Goal: Transaction & Acquisition: Subscribe to service/newsletter

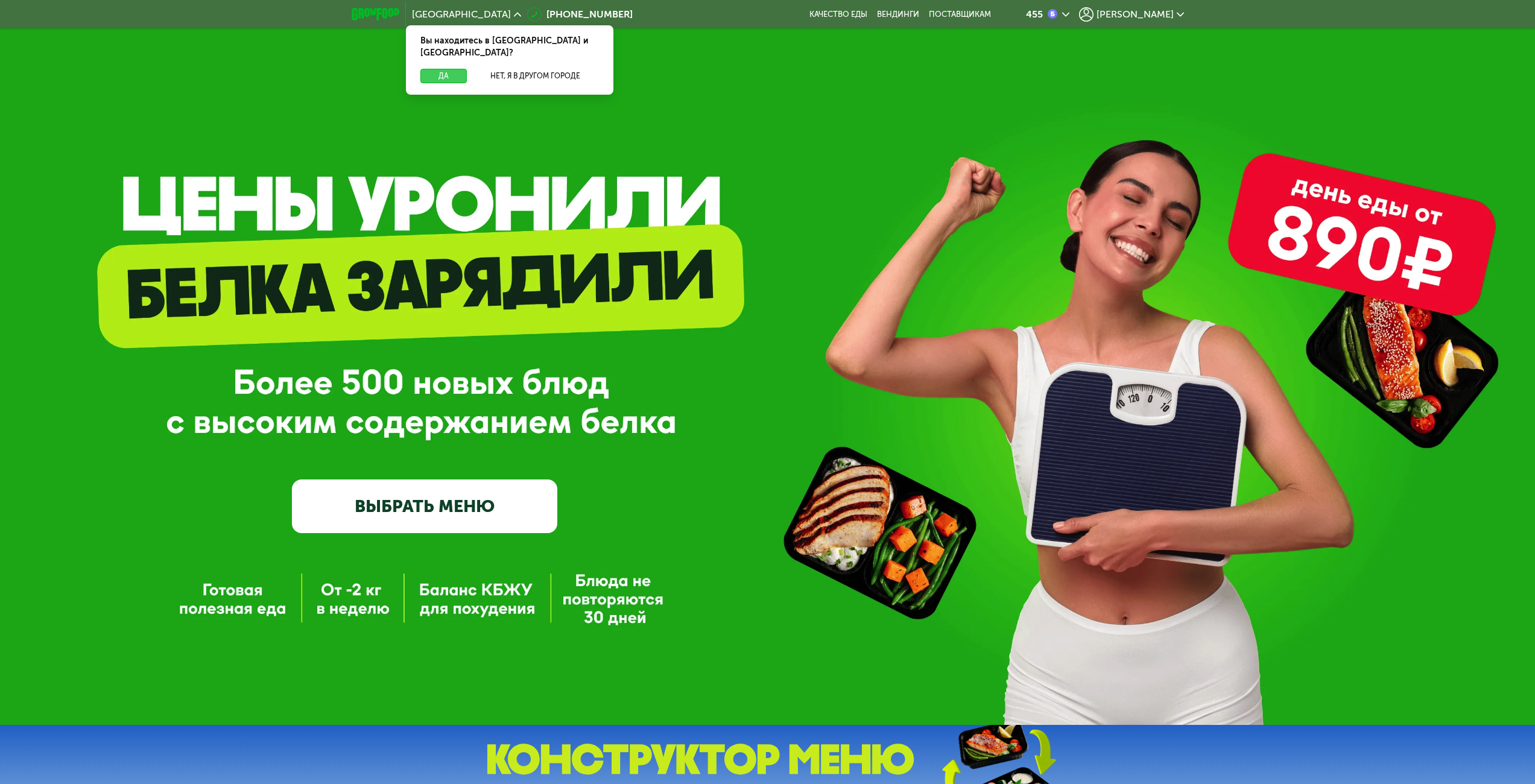
click at [448, 69] on button "Да" at bounding box center [443, 76] width 46 height 15
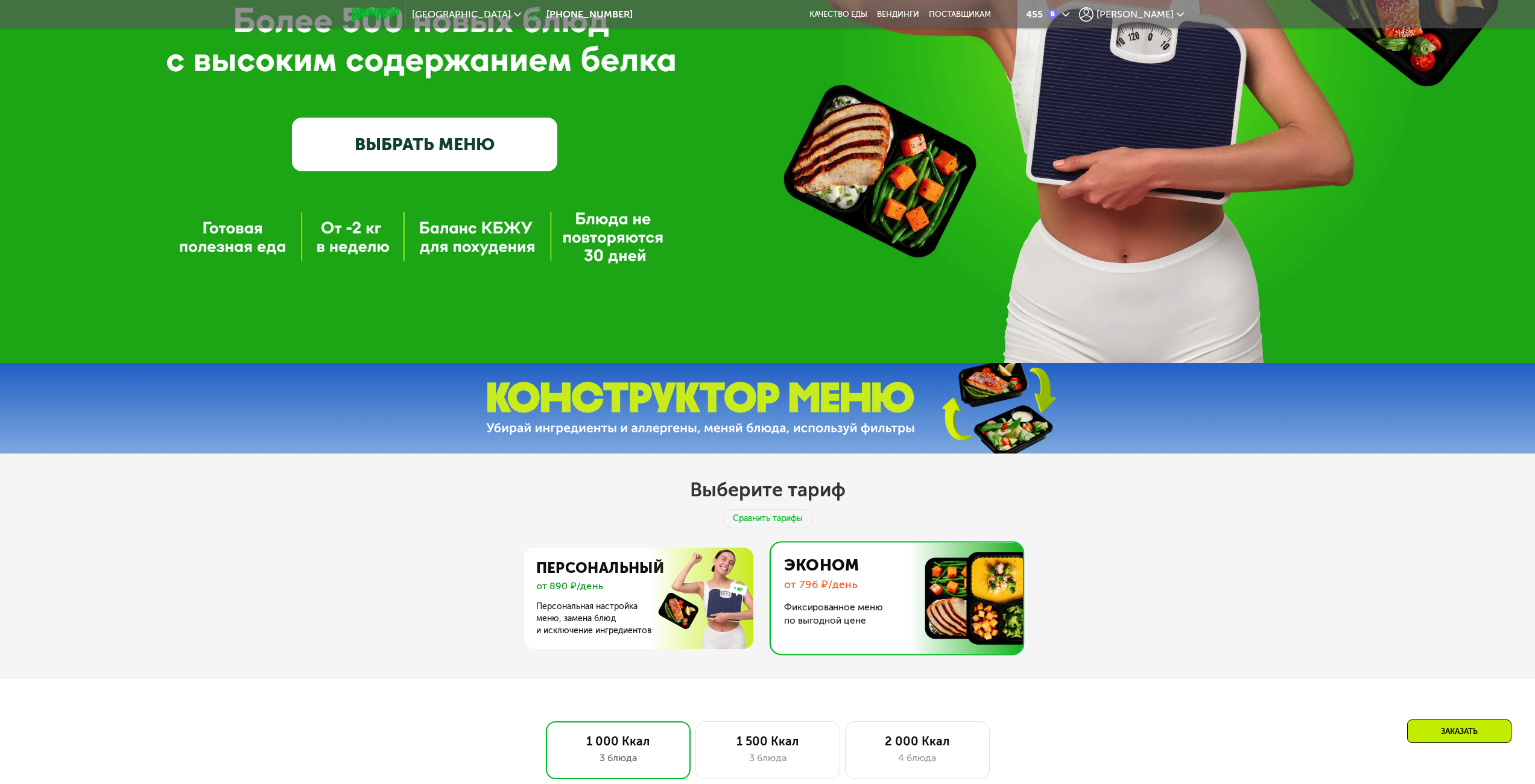
scroll to position [422, 0]
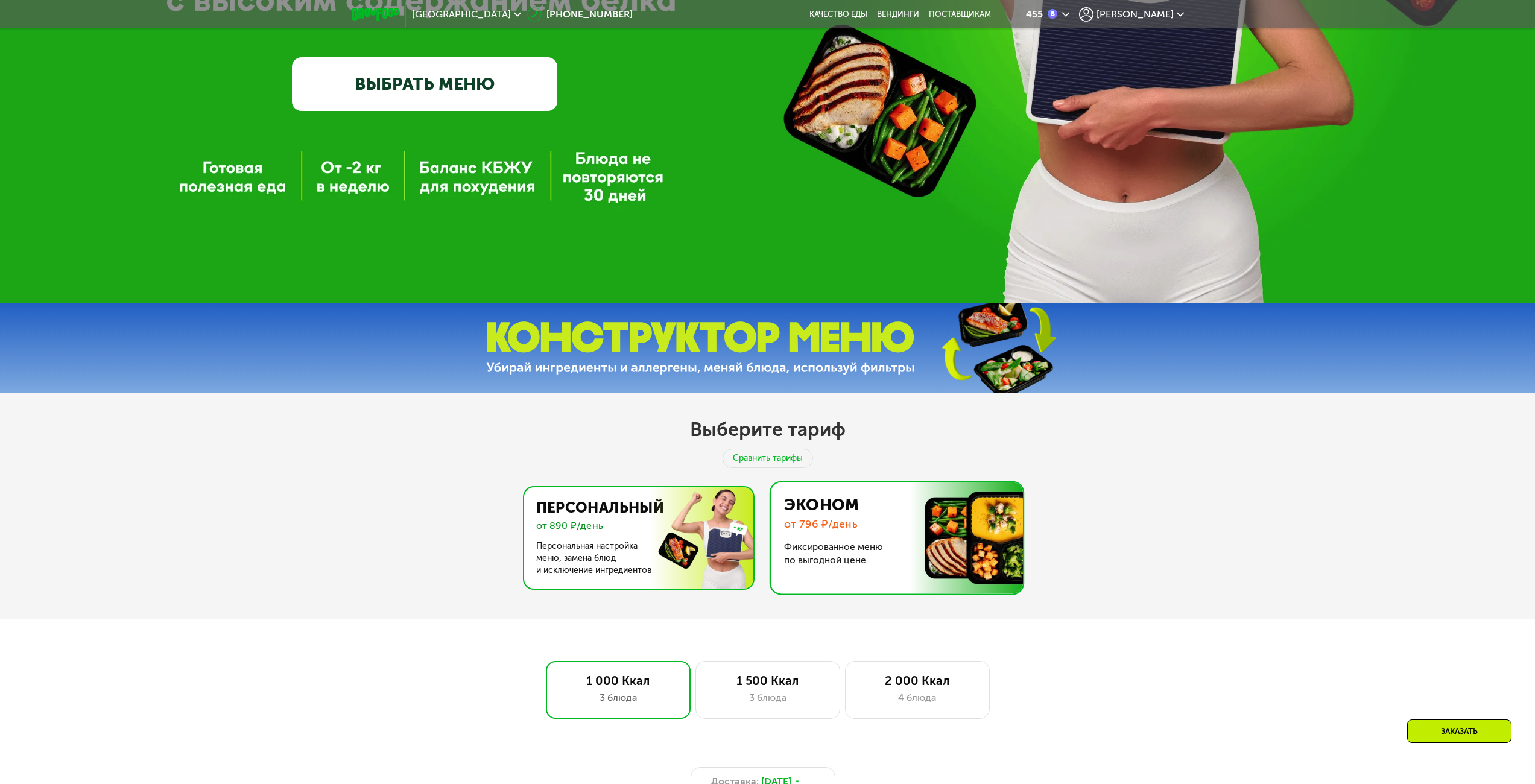
click at [687, 506] on img at bounding box center [635, 537] width 235 height 101
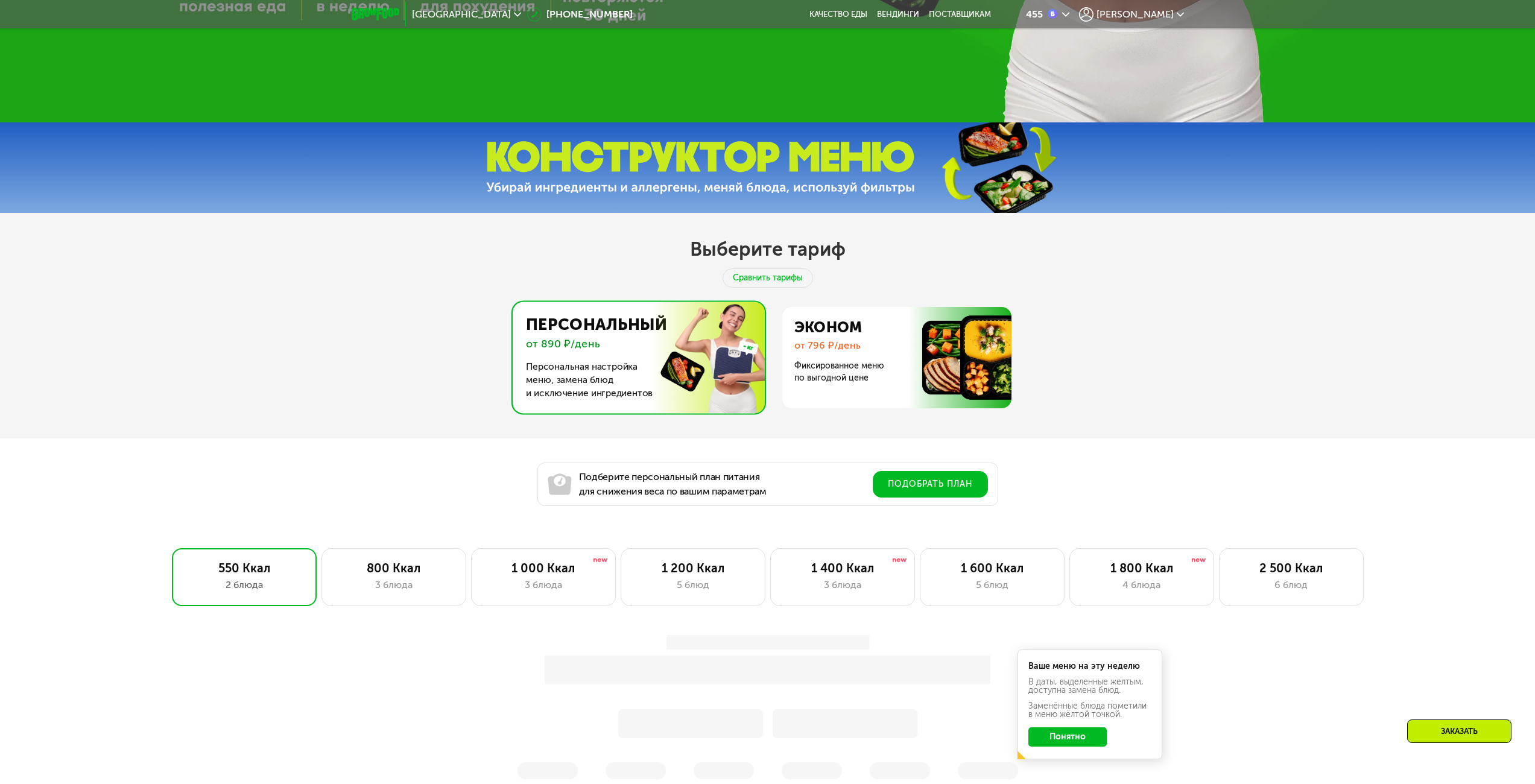
scroll to position [603, 0]
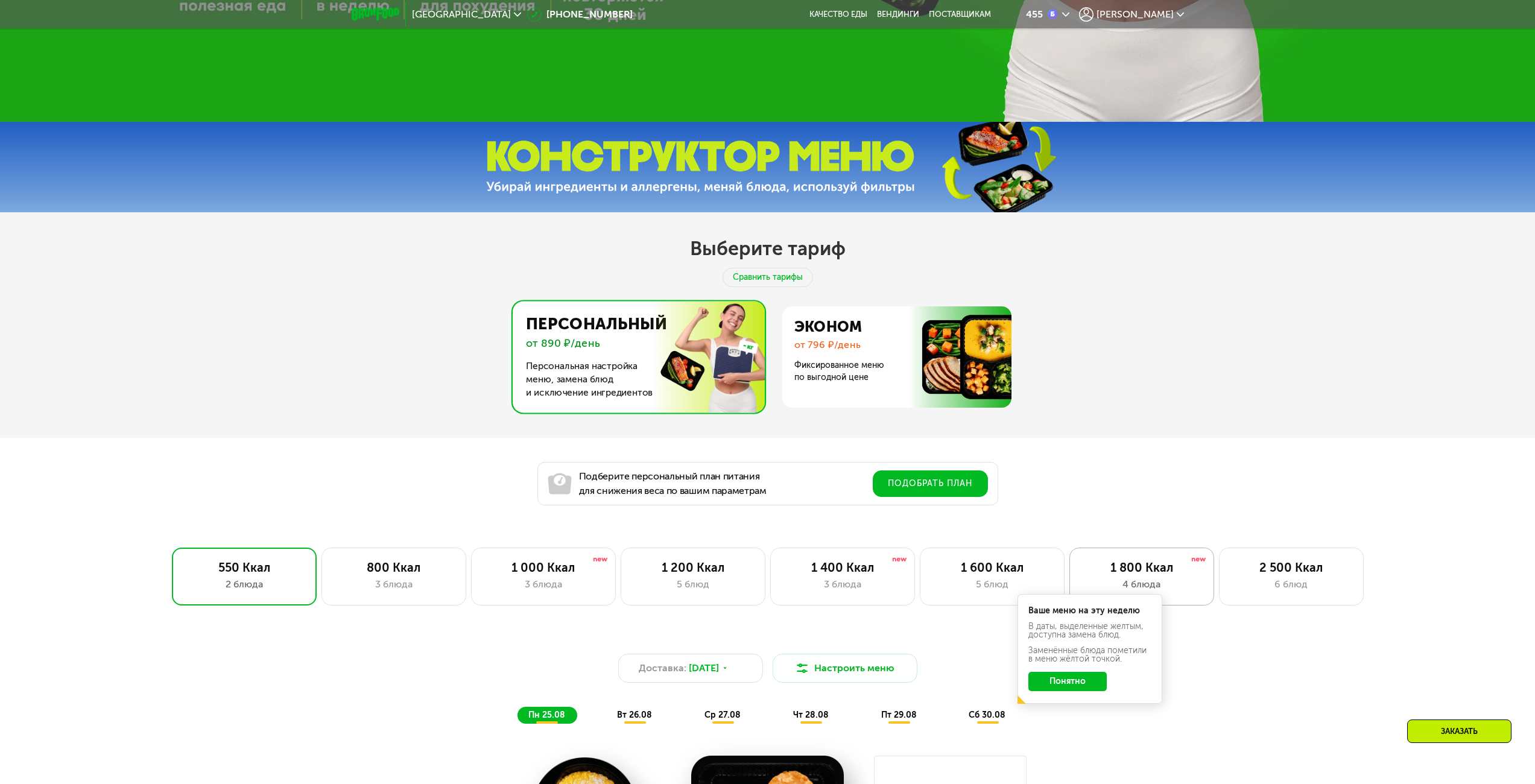
click at [1219, 563] on div "1 800 Ккал 4 блюда" at bounding box center [1292, 576] width 145 height 58
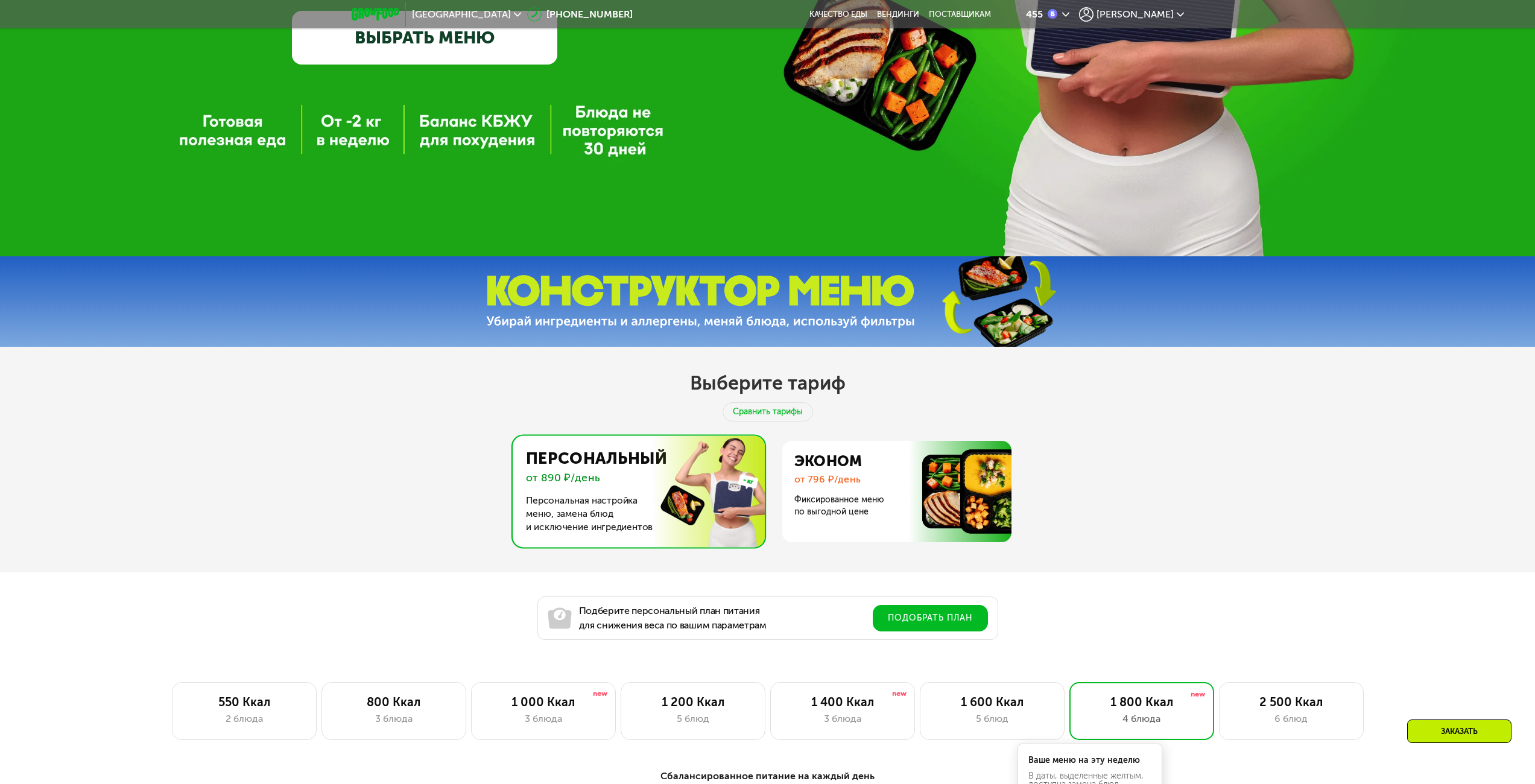
scroll to position [60, 0]
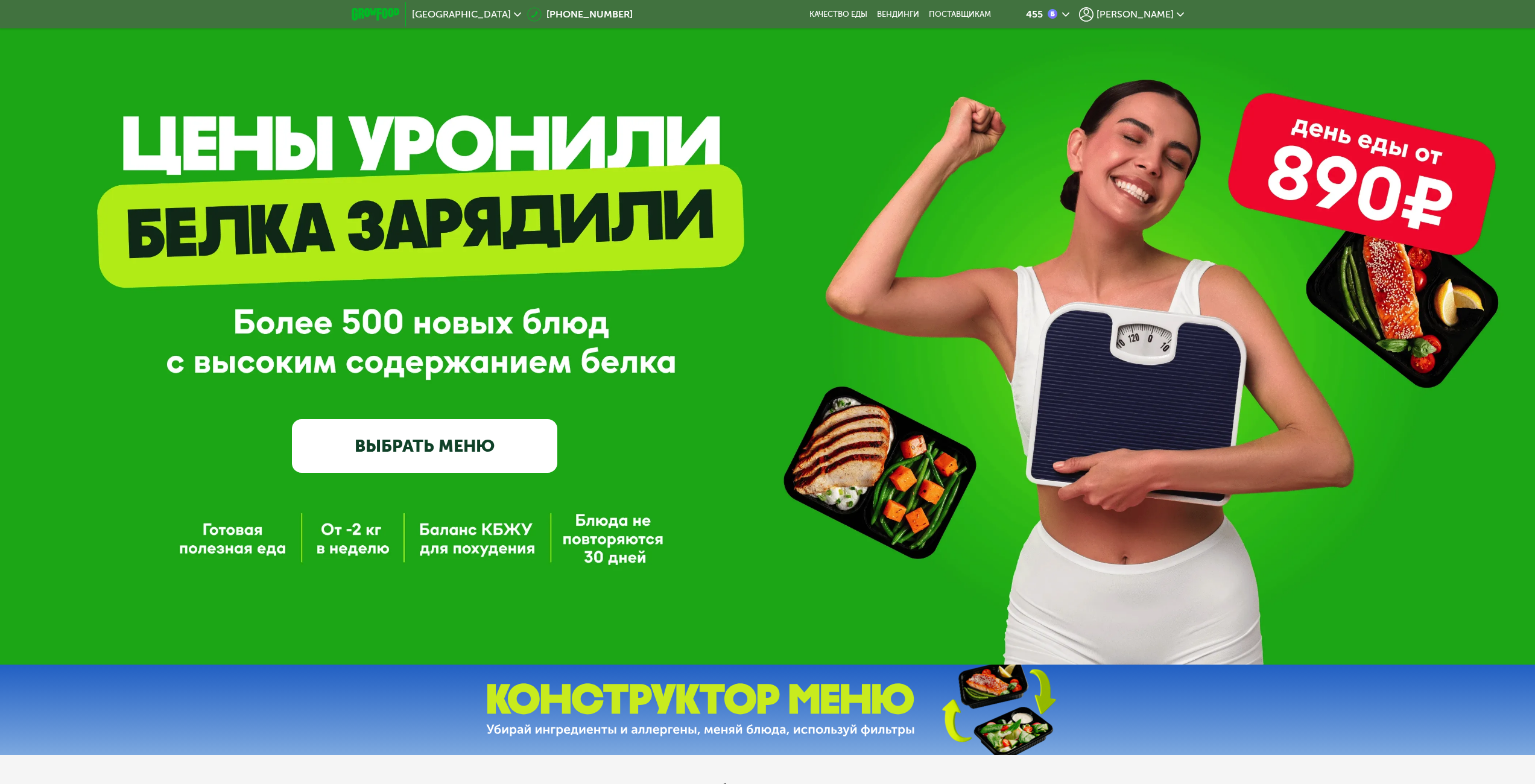
click at [1178, 13] on icon at bounding box center [1180, 14] width 7 height 7
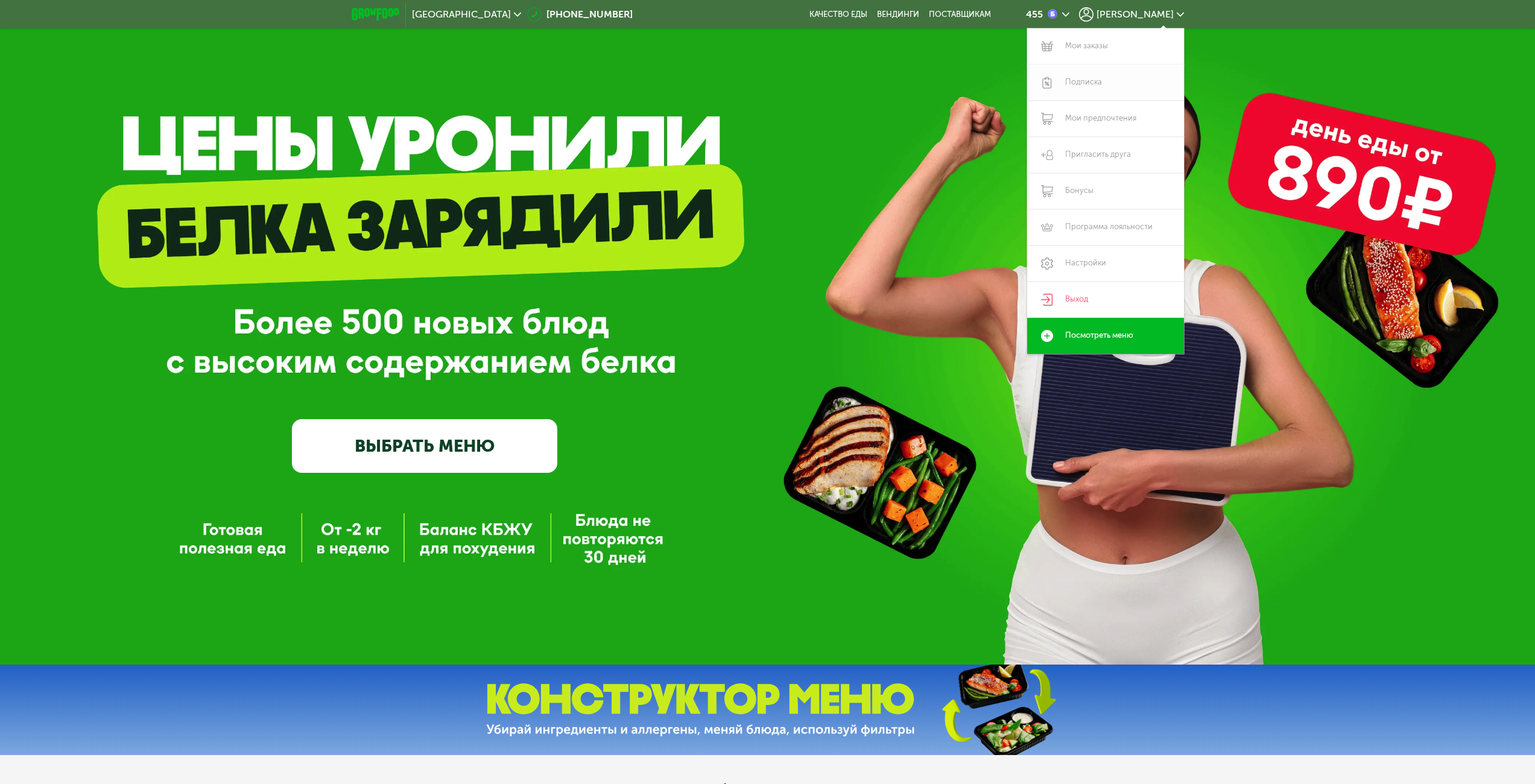
click at [1093, 82] on link "Подписка" at bounding box center [1105, 82] width 157 height 36
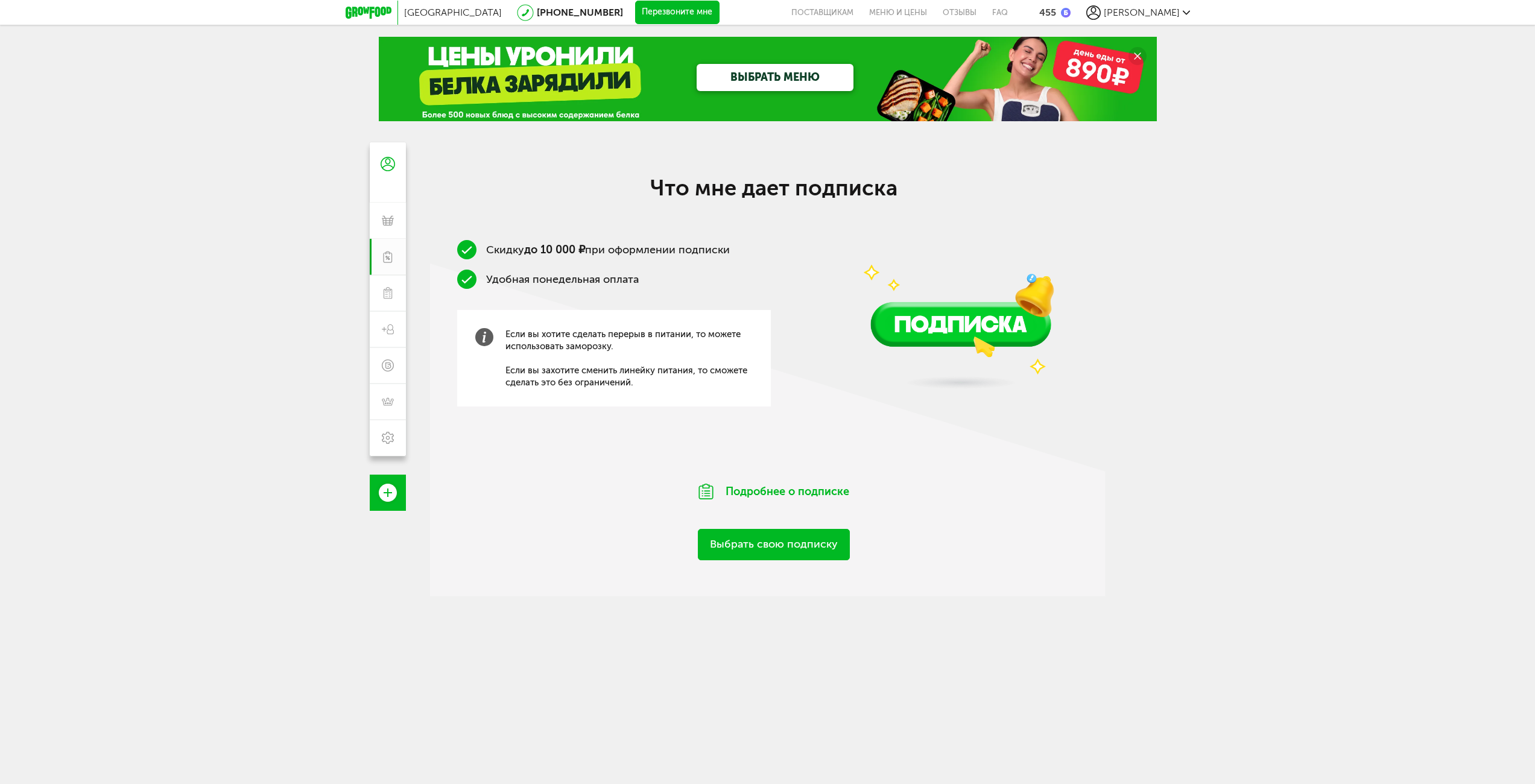
click at [1168, 6] on div "[PERSON_NAME]" at bounding box center [1138, 13] width 104 height 15
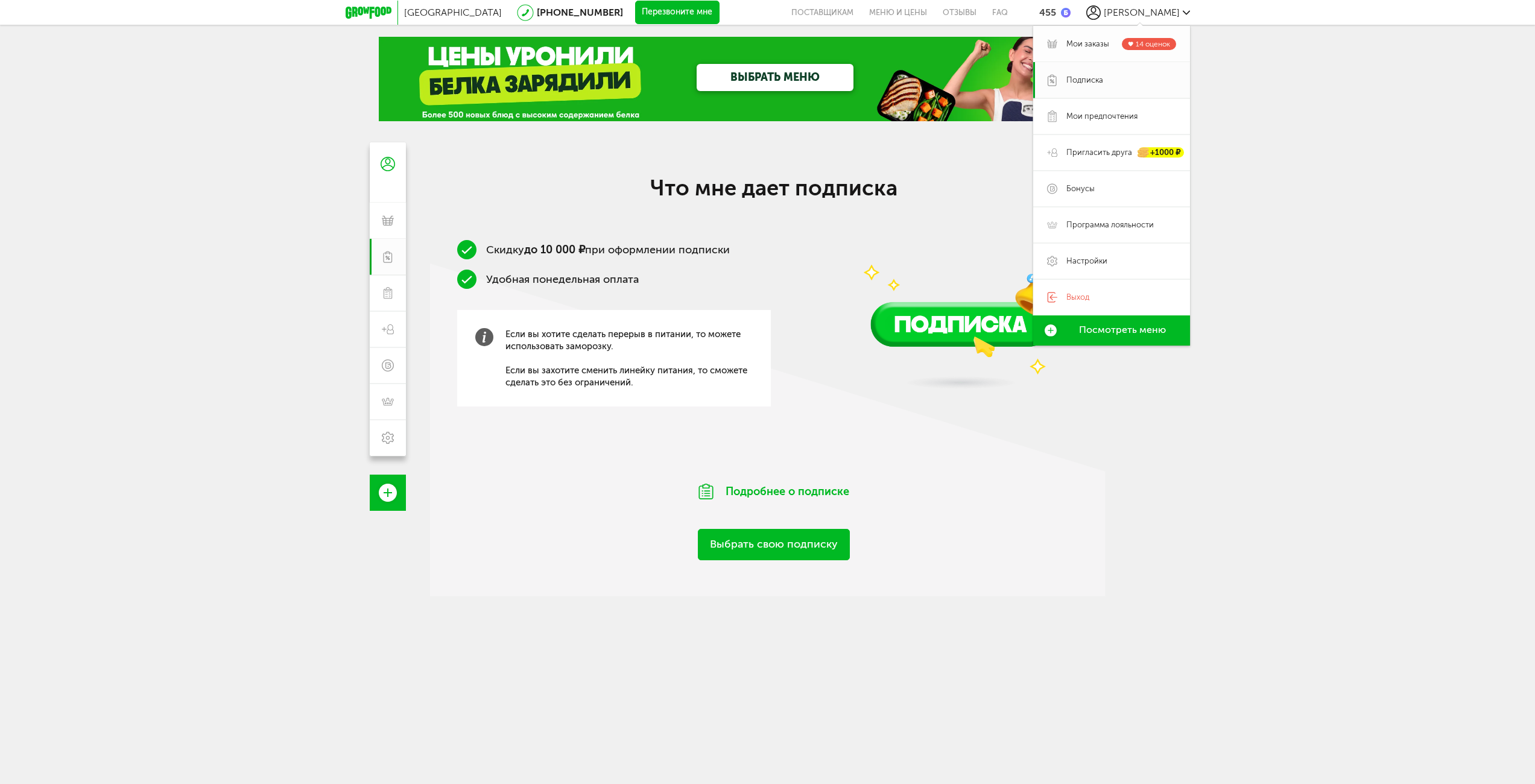
click at [1097, 49] on span "Мои заказы" at bounding box center [1088, 44] width 43 height 11
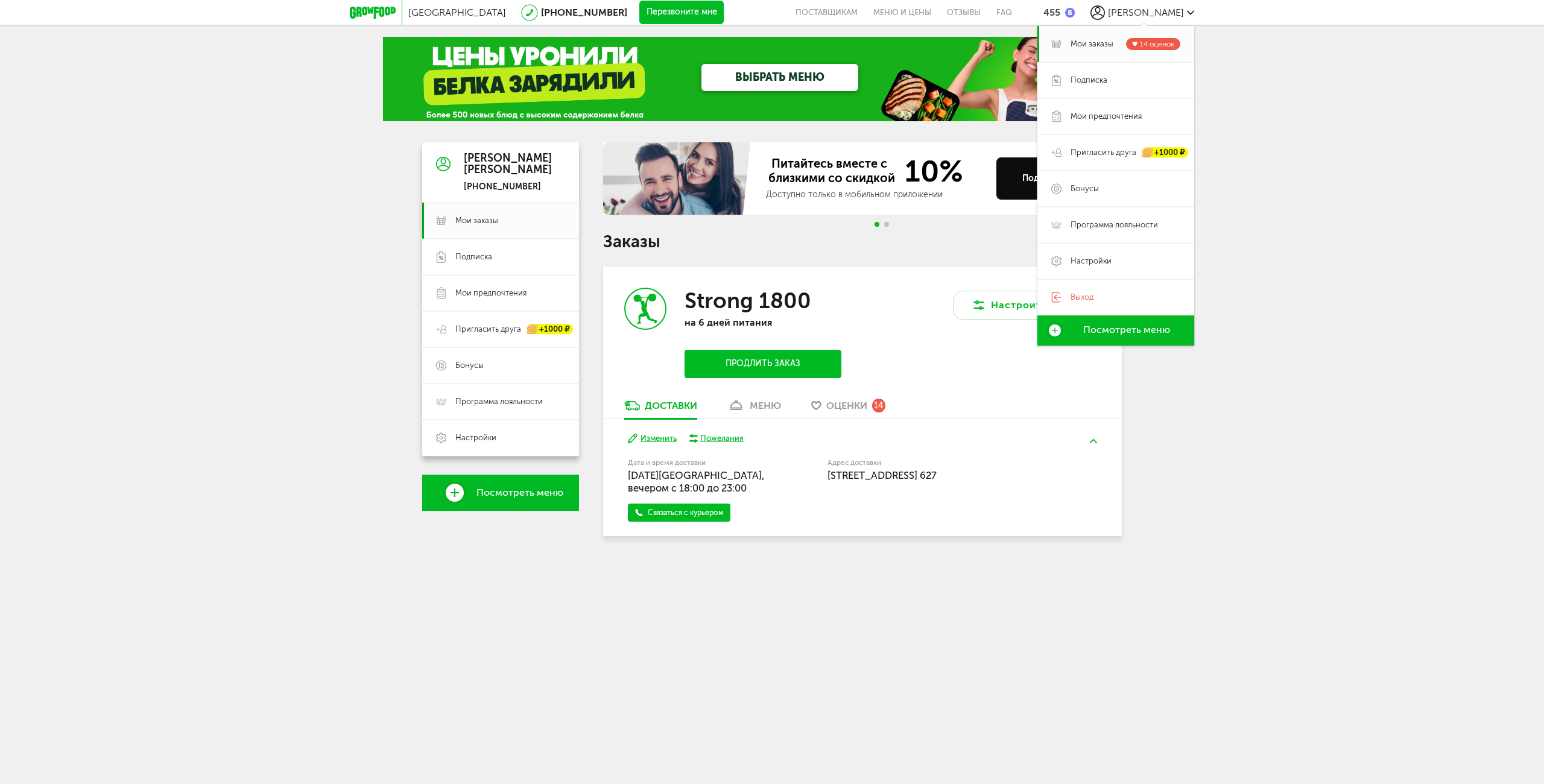
click at [1324, 430] on div "Москва [PHONE_NUMBER] Перезвоните мне поставщикам Меню и цены Отзывы FAQ 455 [P…" at bounding box center [772, 299] width 1544 height 598
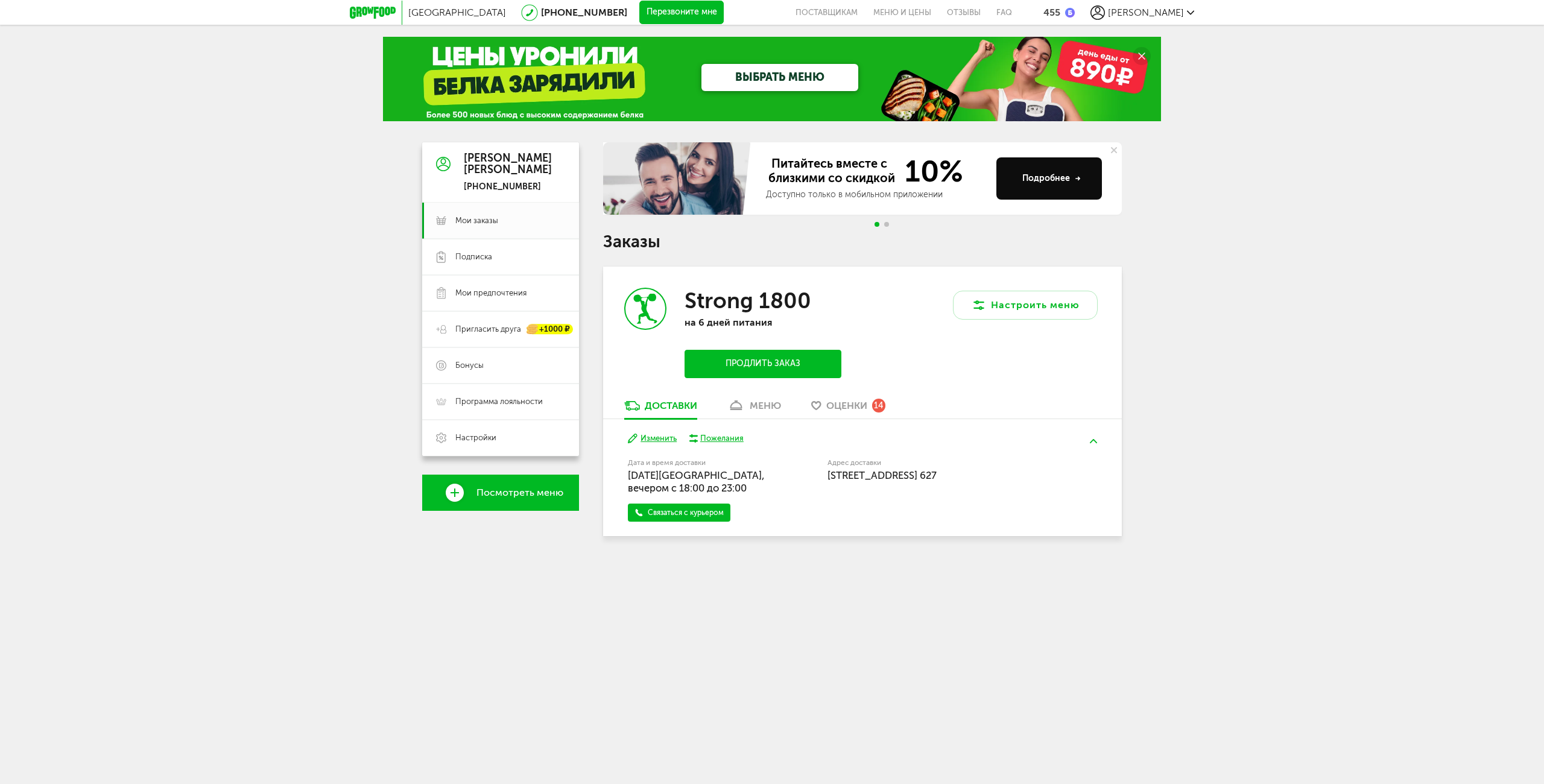
click at [805, 358] on button "Продлить заказ" at bounding box center [763, 364] width 157 height 28
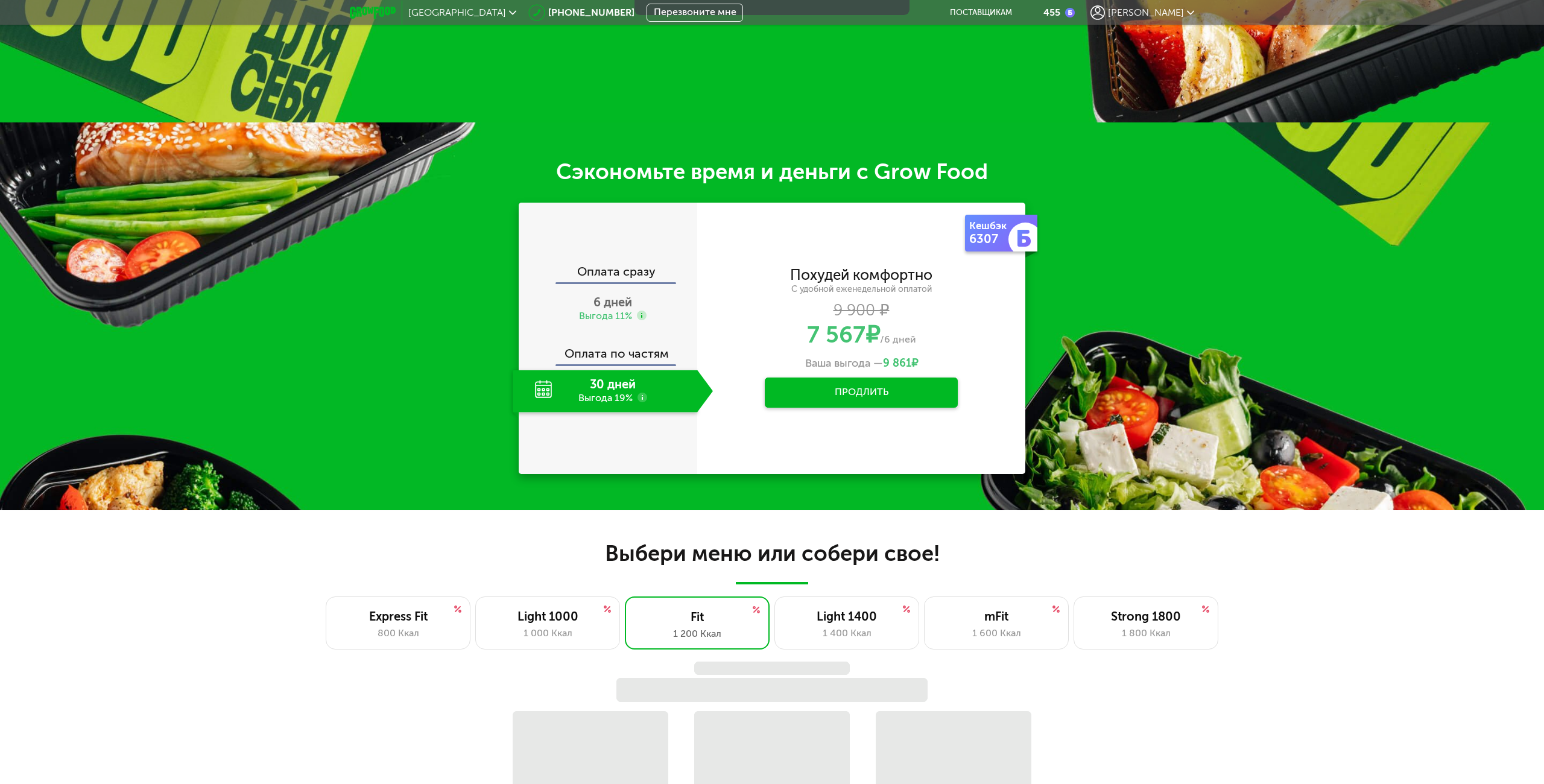
scroll to position [724, 0]
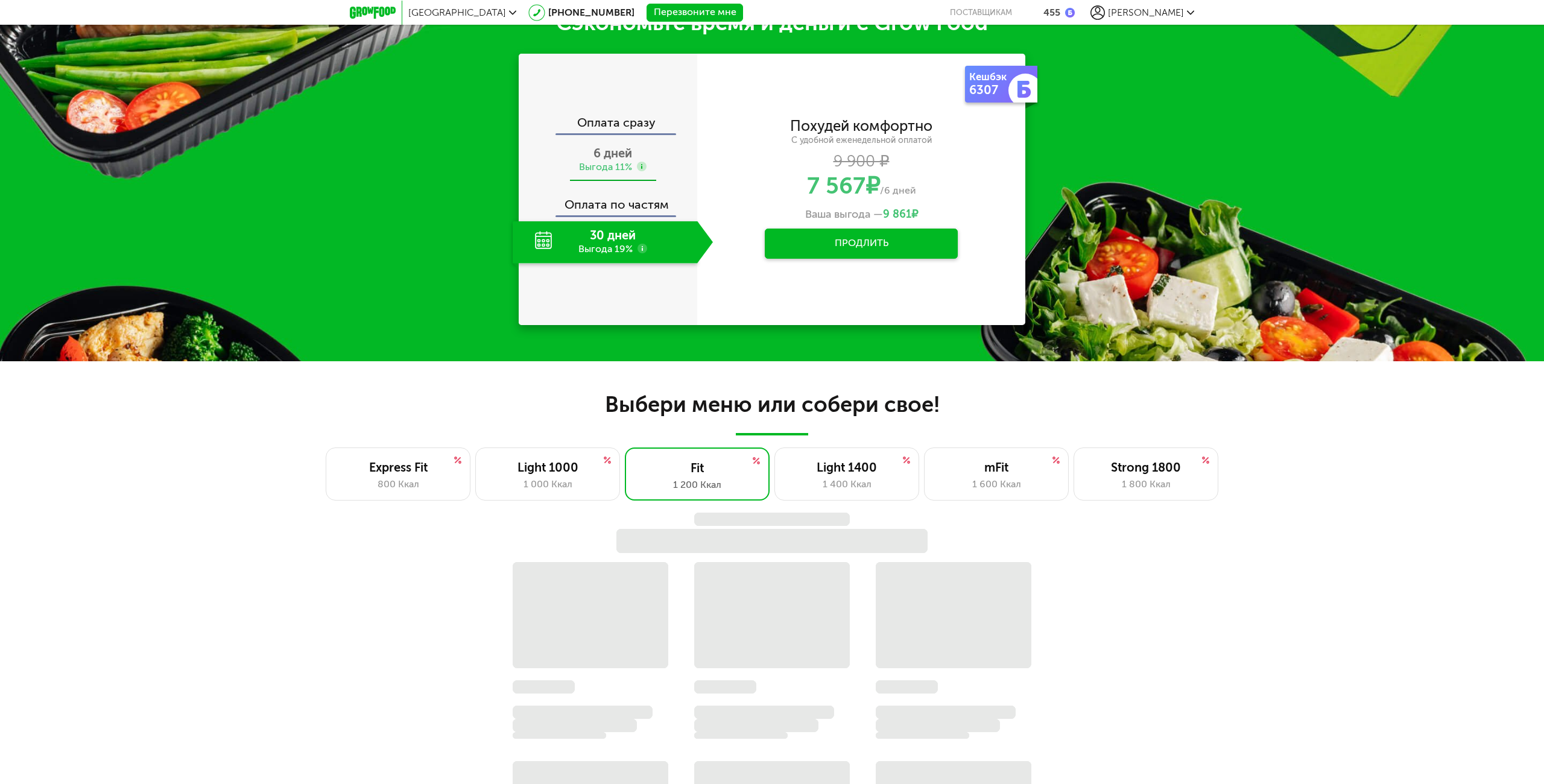
click at [594, 151] on span "6 дней" at bounding box center [613, 153] width 39 height 15
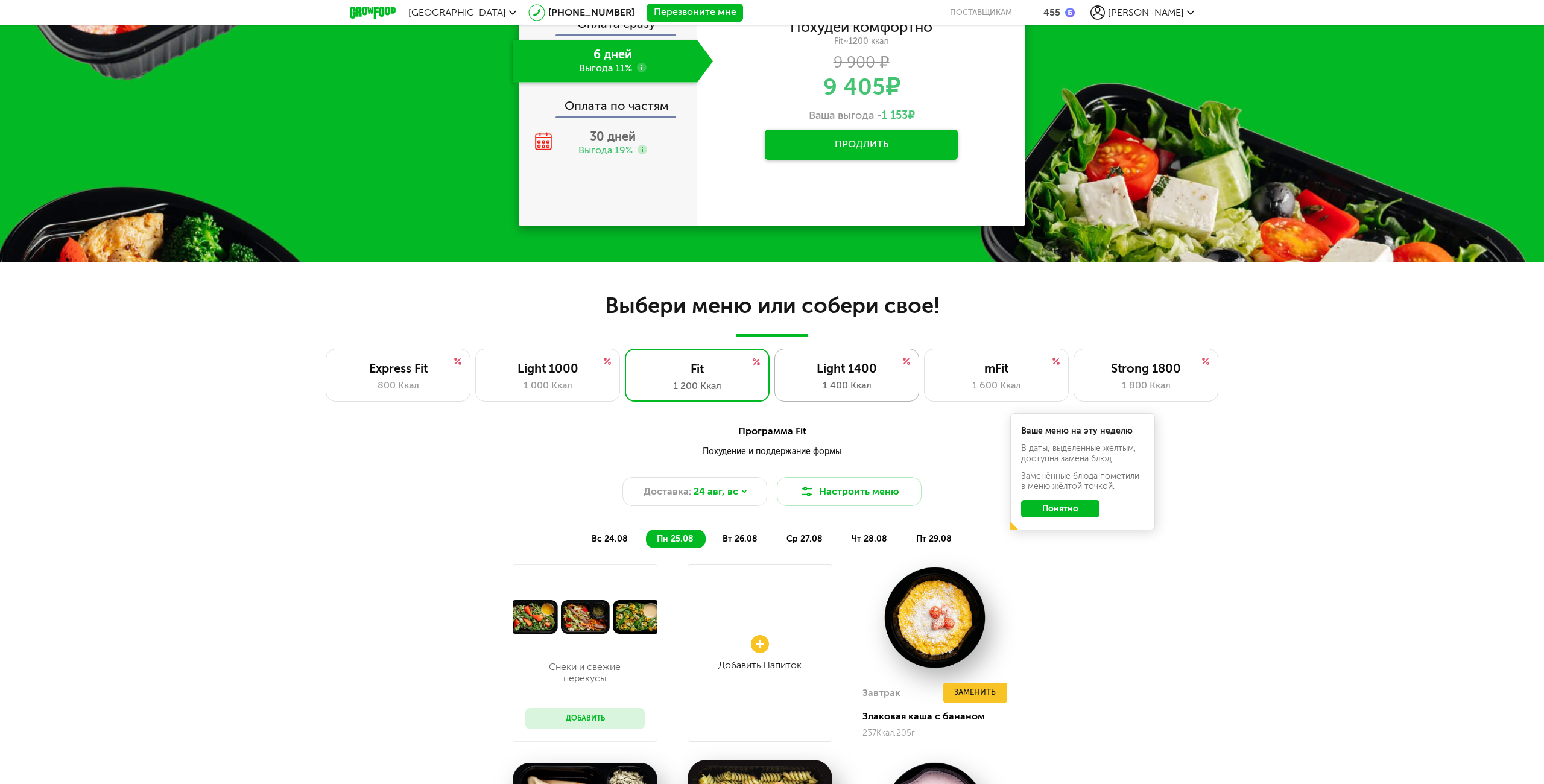
scroll to position [844, 0]
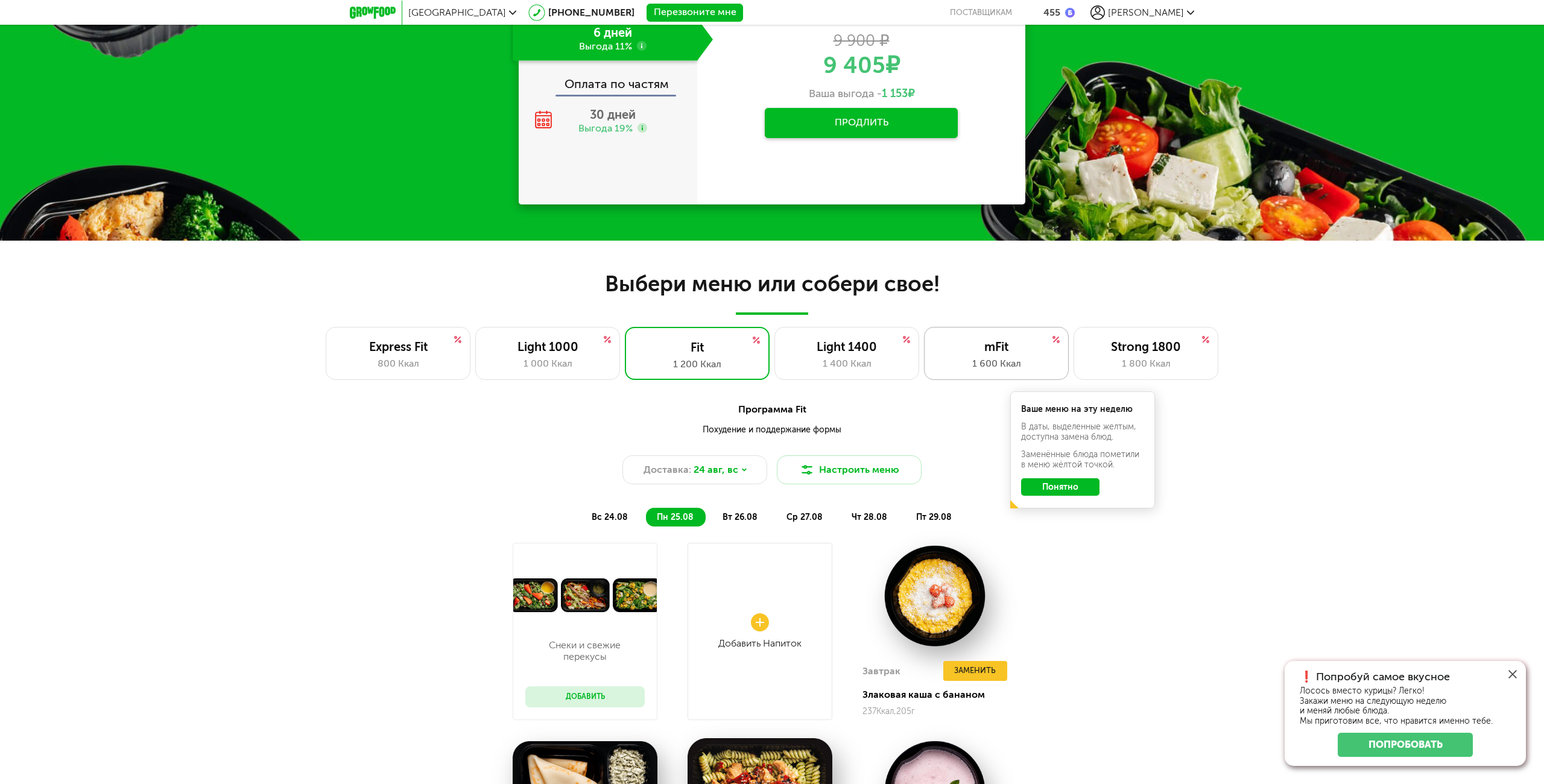
click at [1003, 346] on div "mFit" at bounding box center [996, 347] width 119 height 15
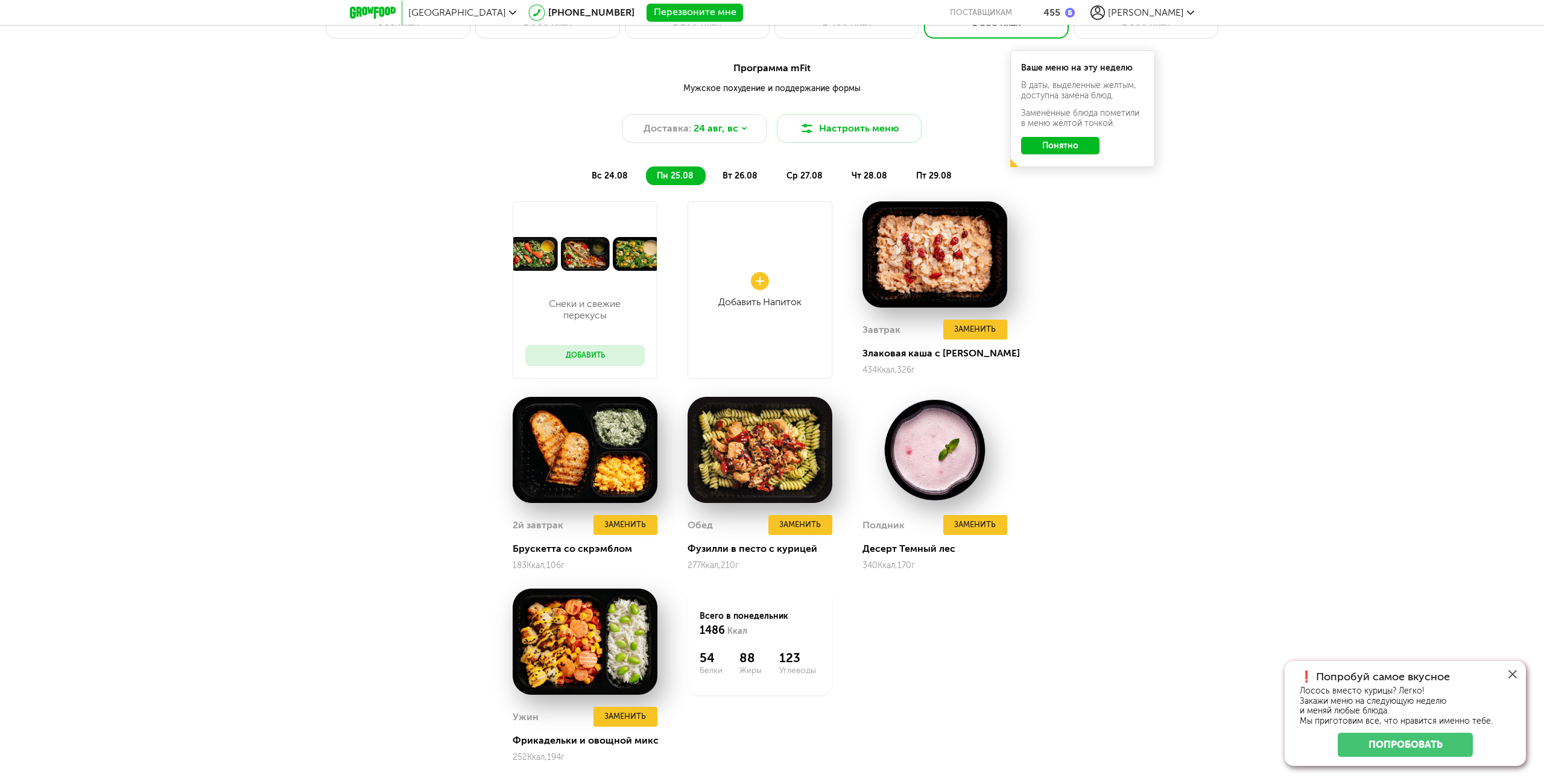
scroll to position [1206, 0]
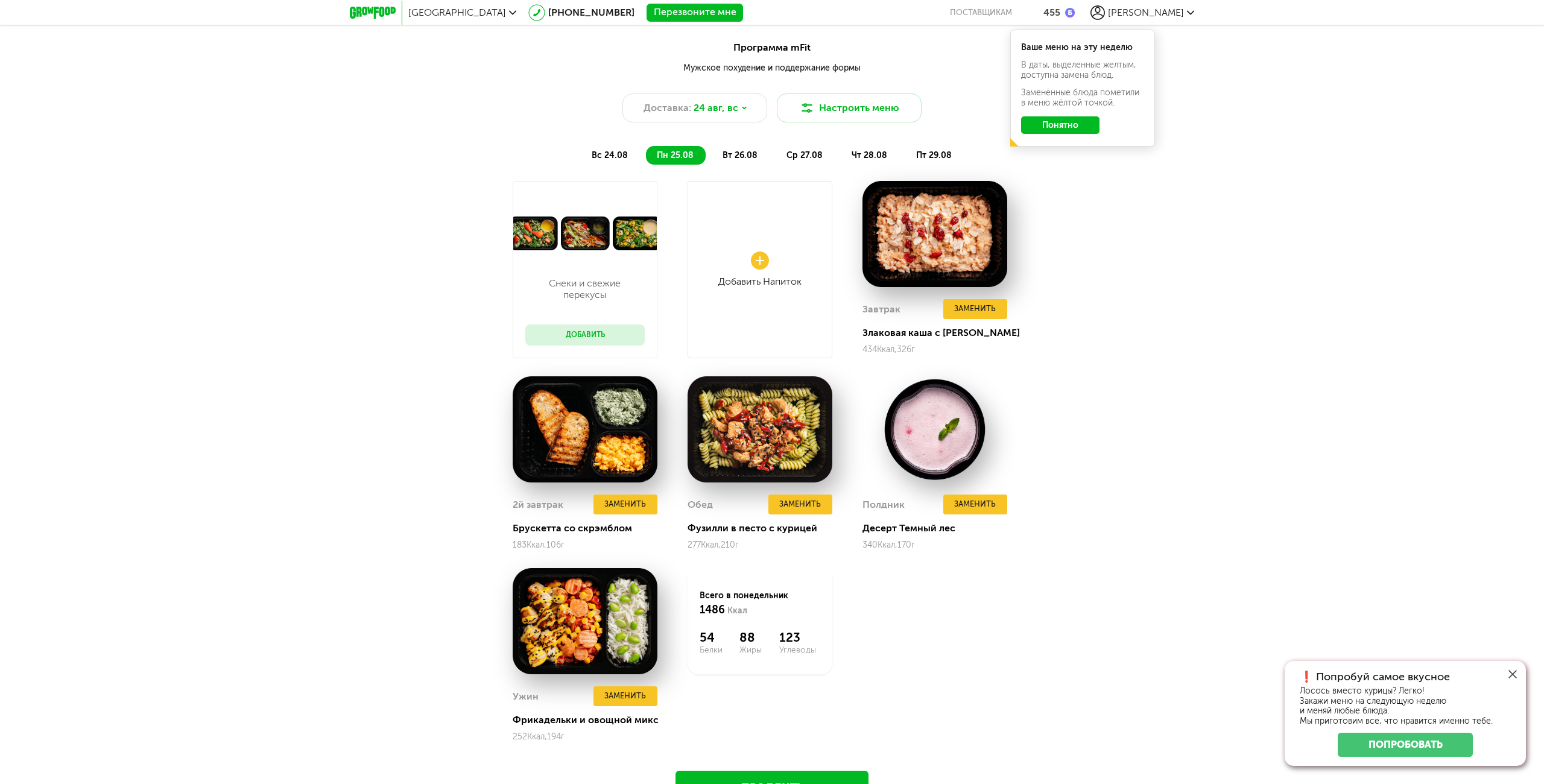
click at [619, 160] on li "вс 24.08" at bounding box center [610, 155] width 59 height 19
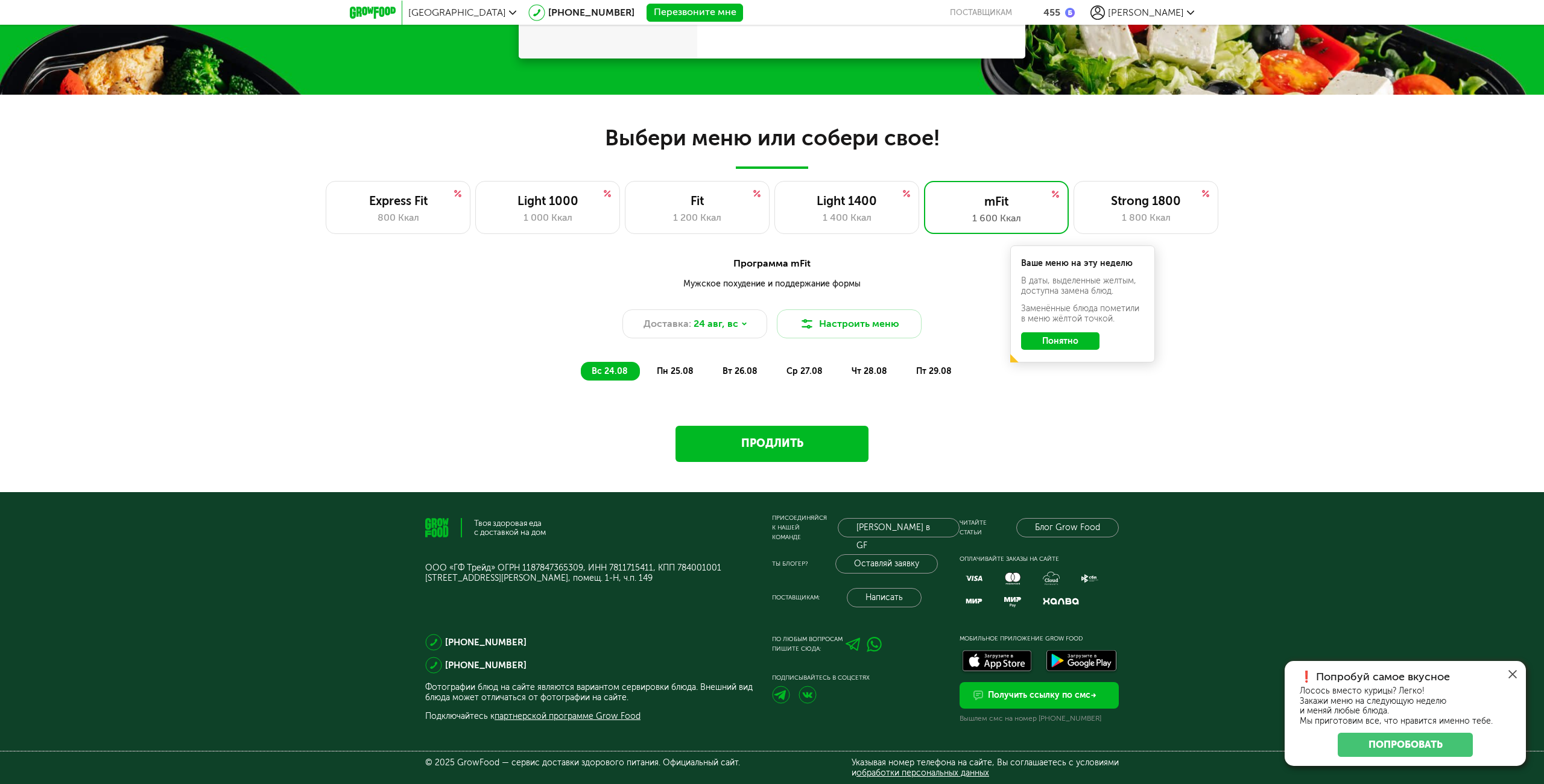
scroll to position [980, 0]
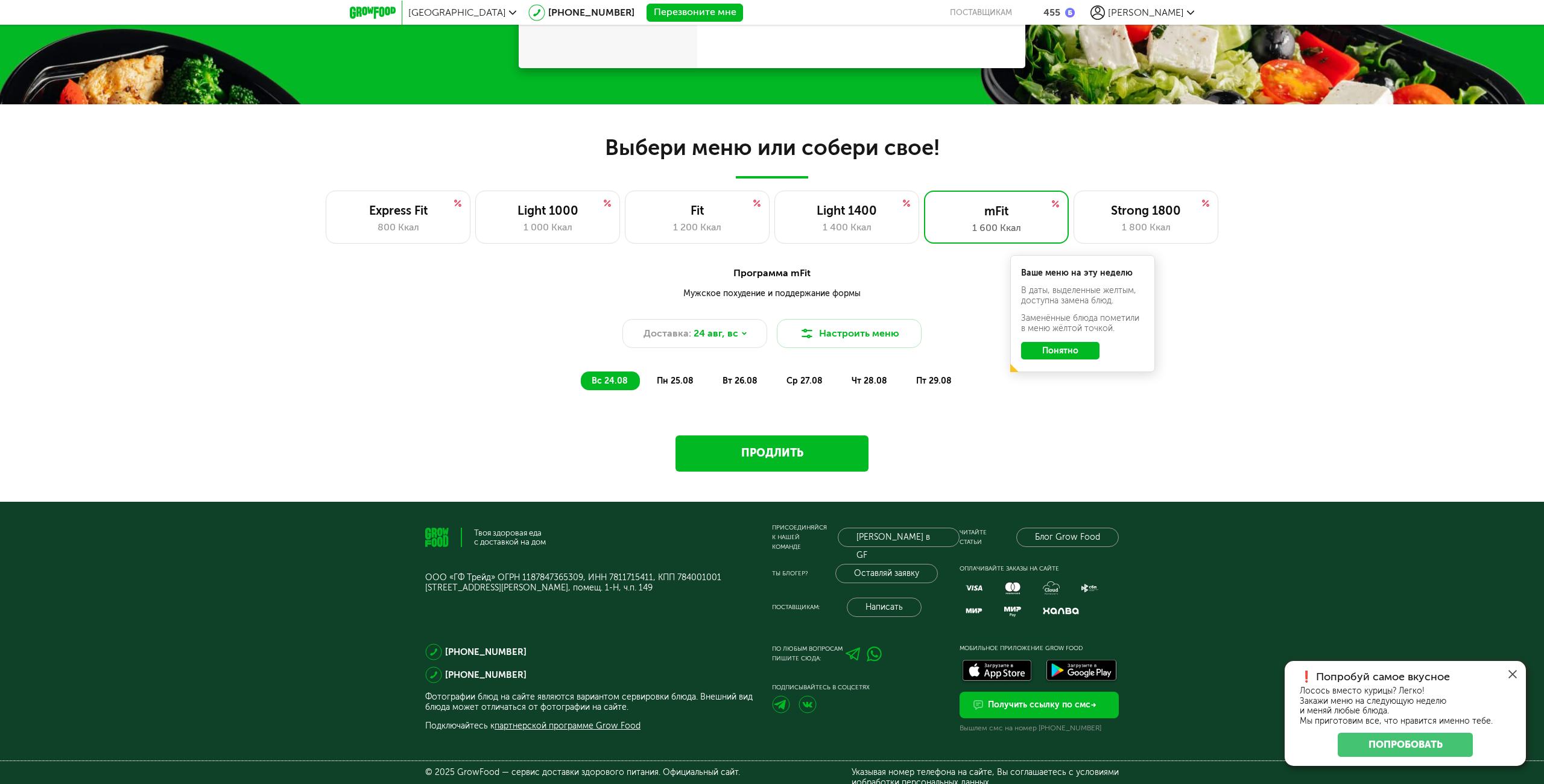
click at [684, 379] on span "пн 25.08" at bounding box center [675, 381] width 37 height 10
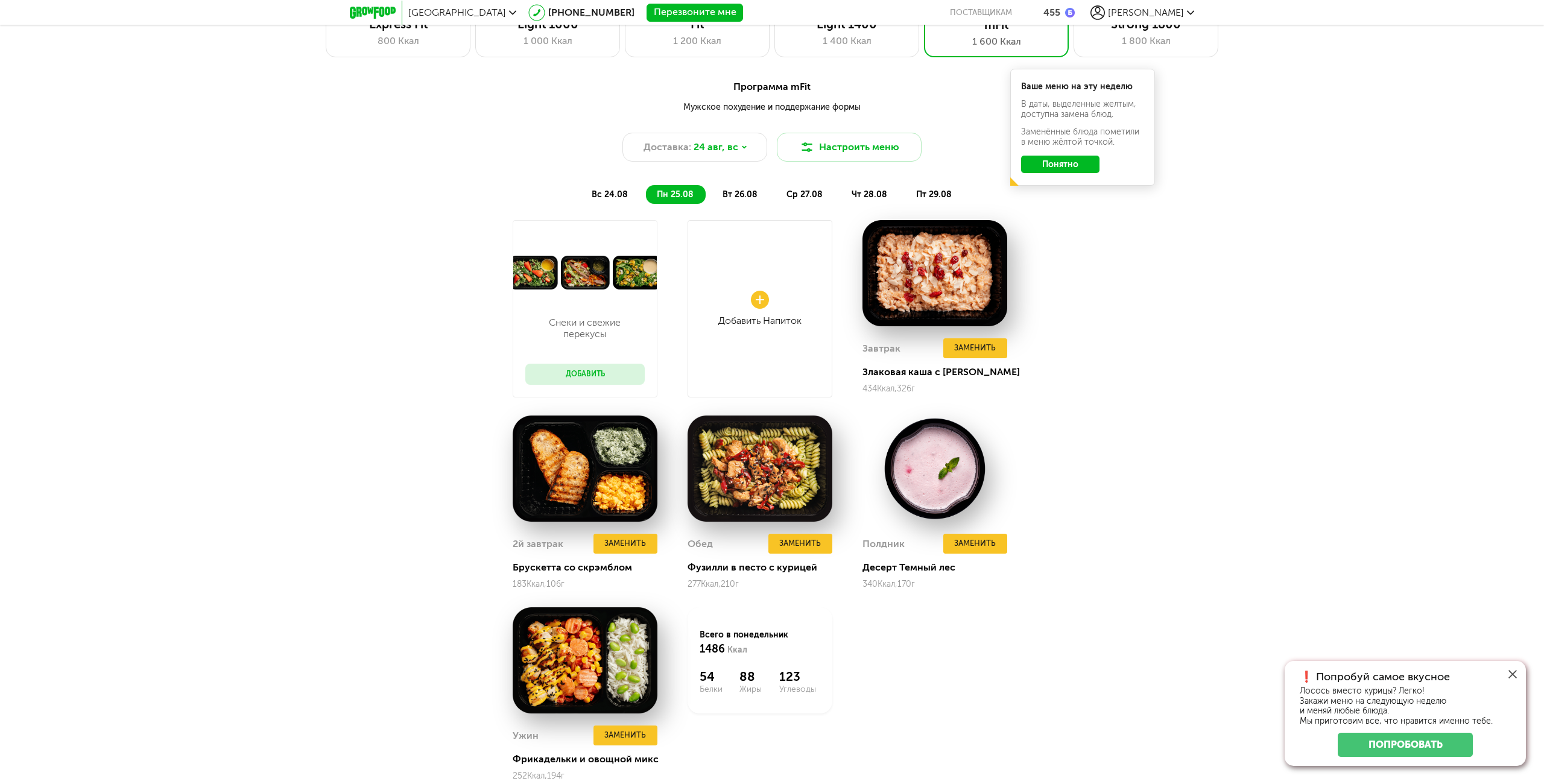
scroll to position [1146, 0]
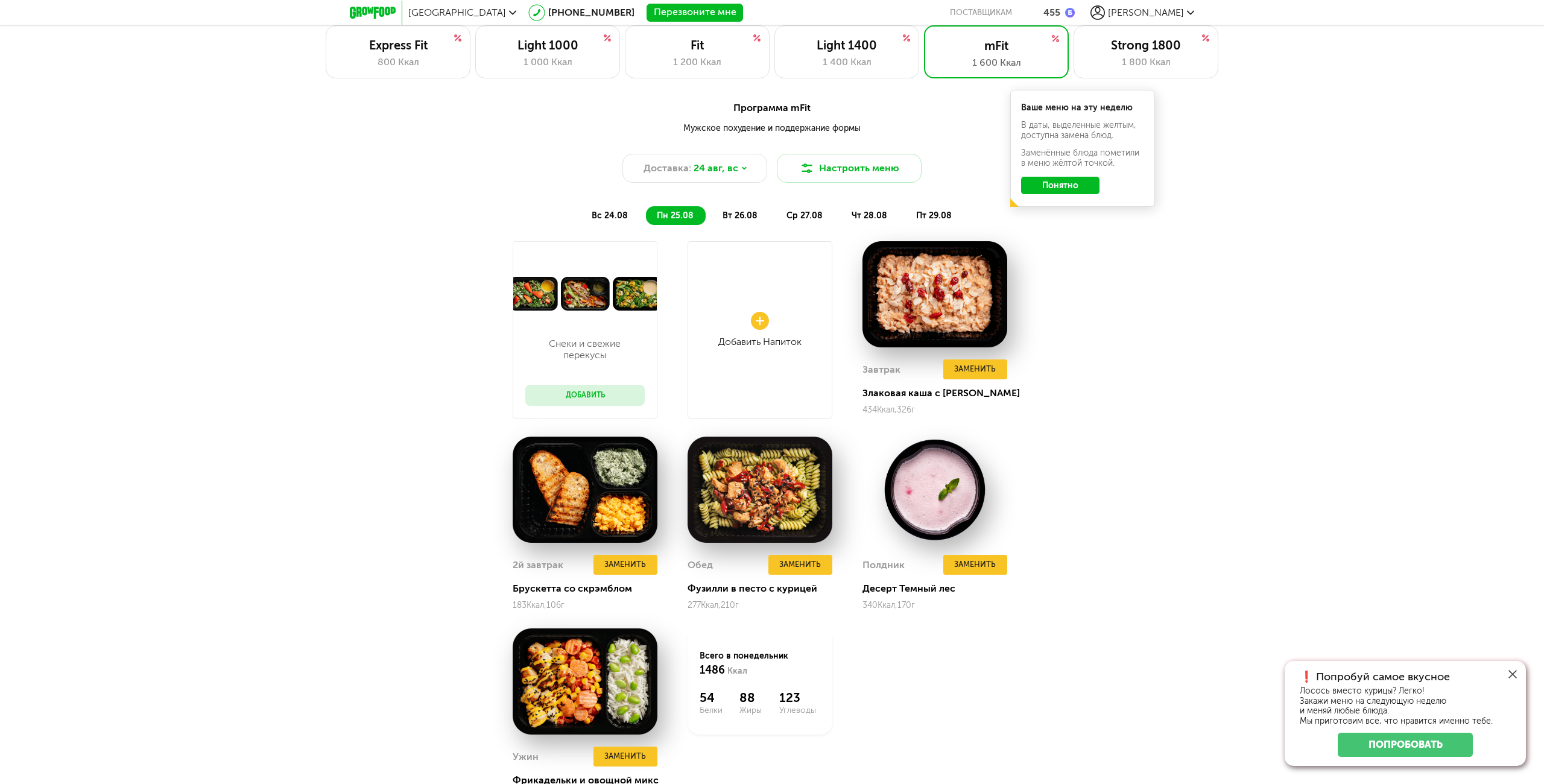
click at [735, 217] on span "вт 26.08" at bounding box center [740, 215] width 35 height 10
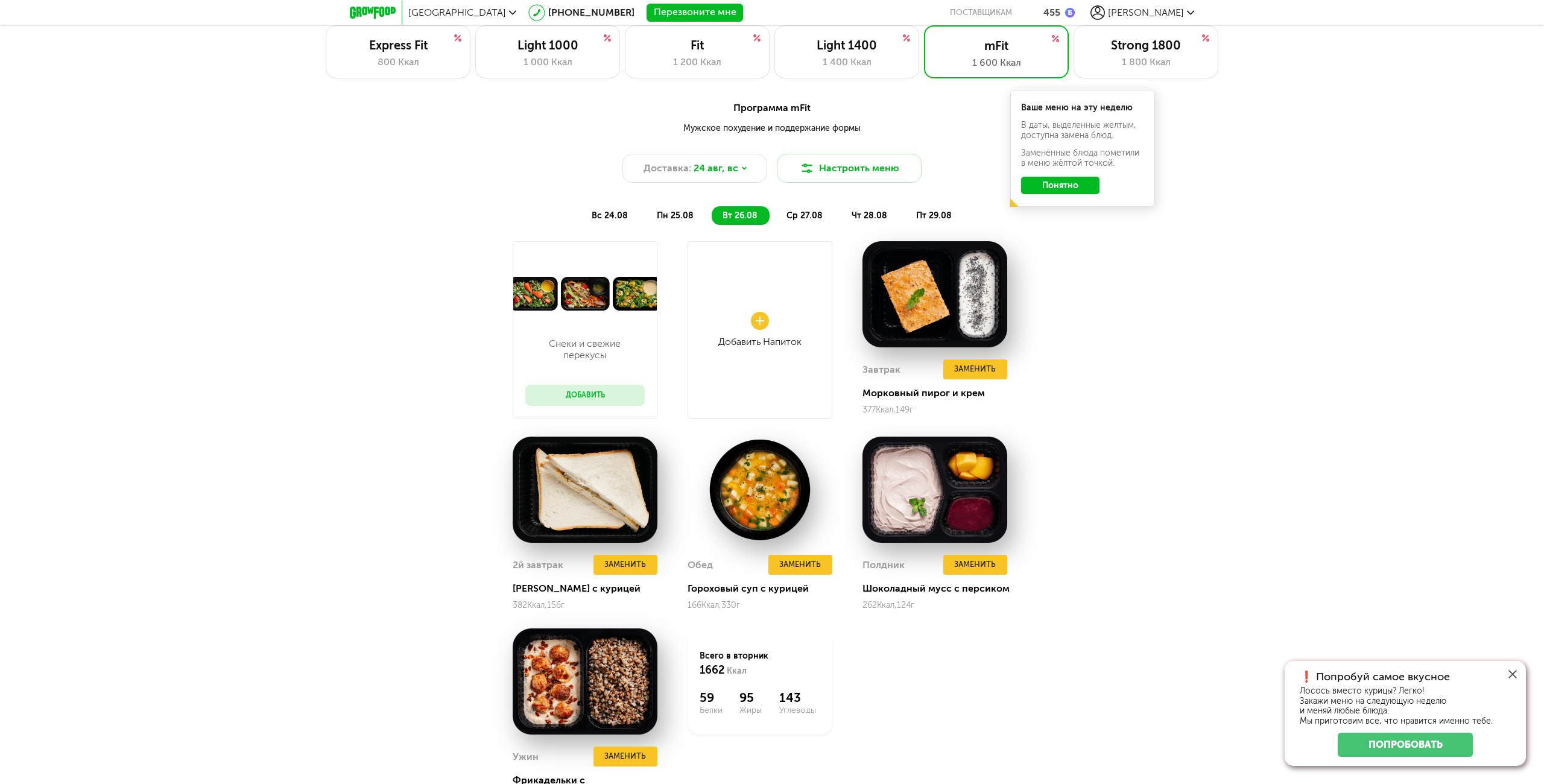
click at [676, 212] on span "пн 25.08" at bounding box center [675, 215] width 37 height 10
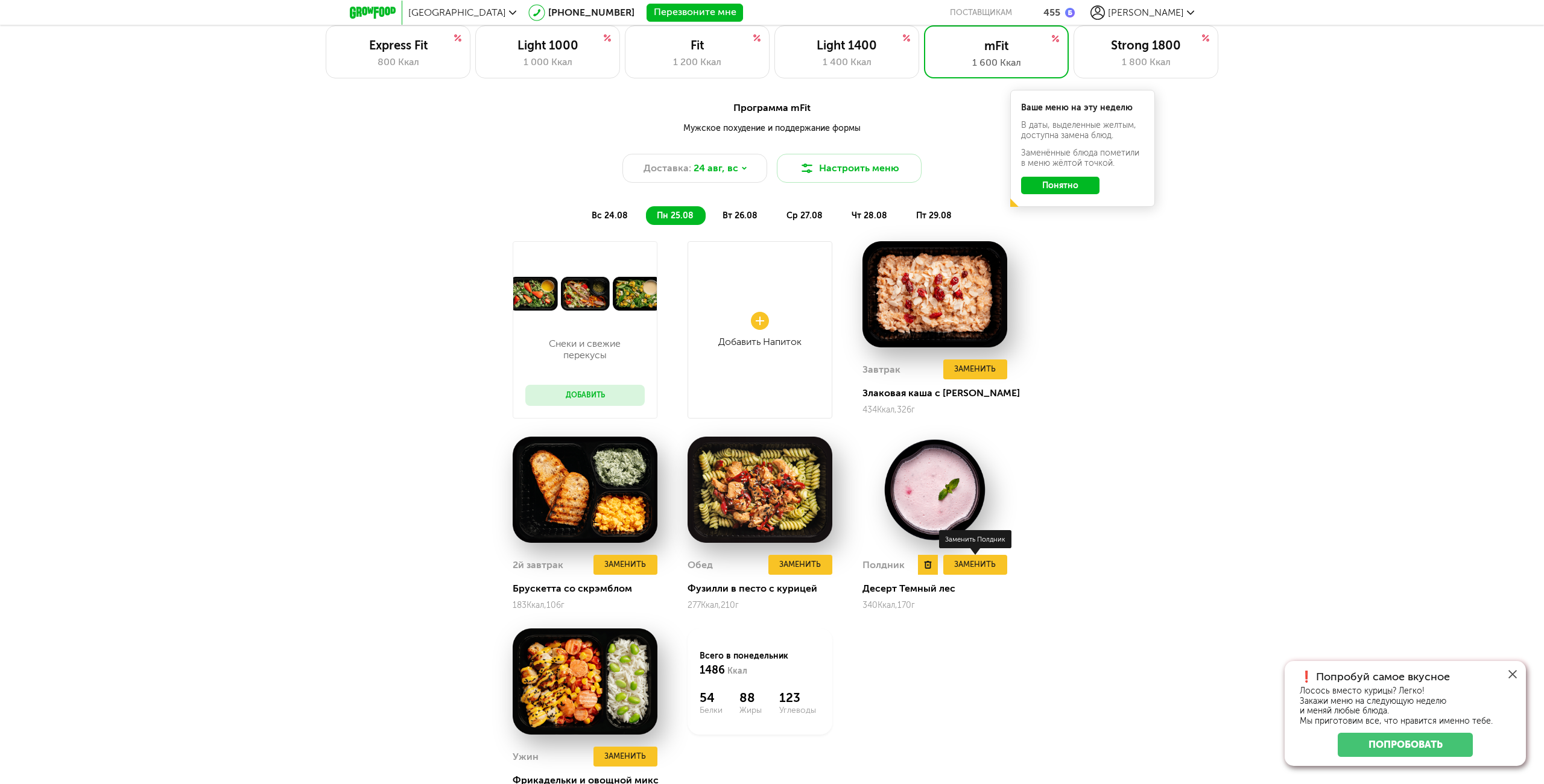
click at [977, 565] on button "Заменить" at bounding box center [974, 565] width 64 height 20
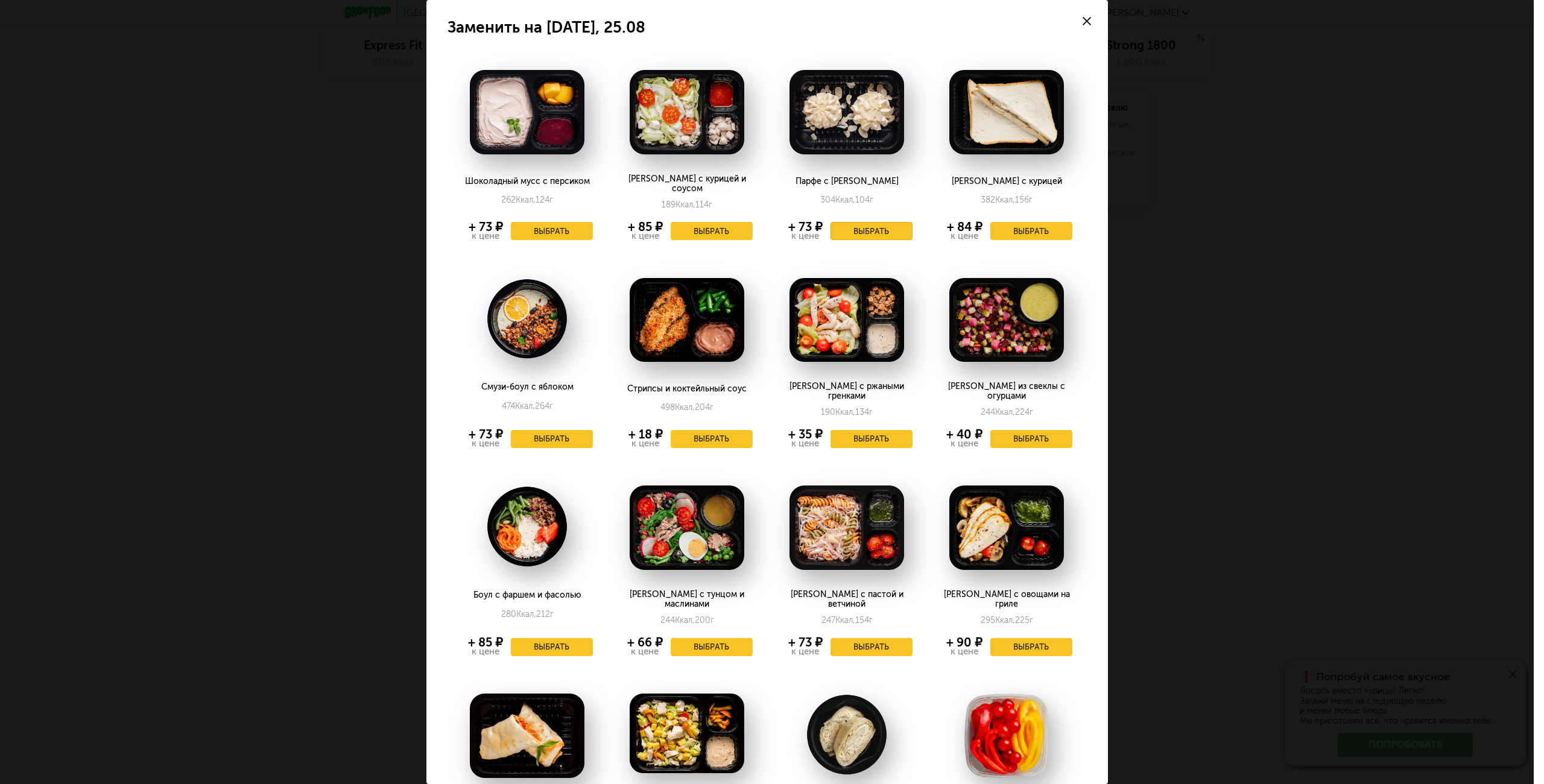
click at [862, 222] on button "Выбрать" at bounding box center [871, 231] width 82 height 18
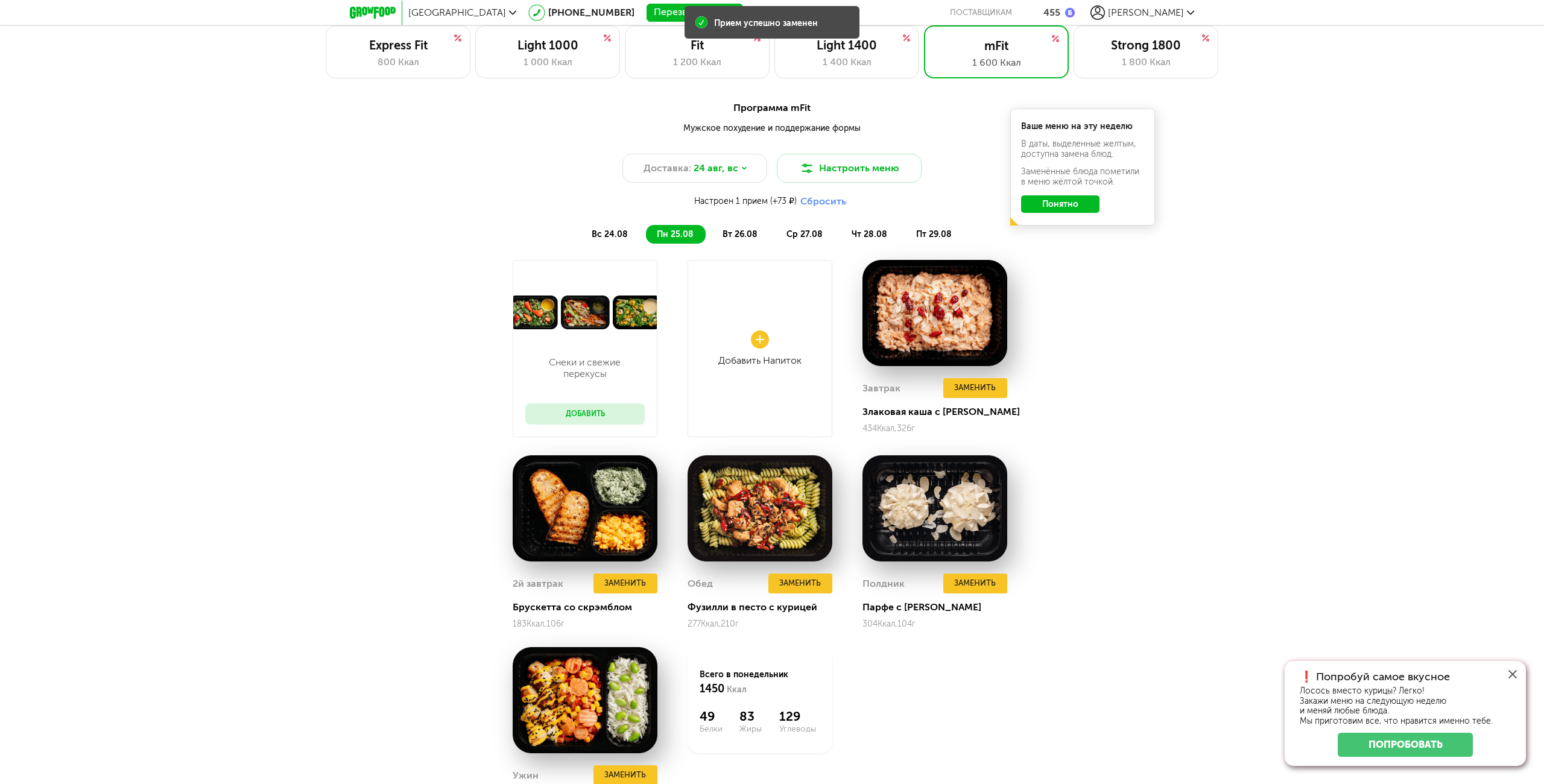
click at [755, 232] on span "вт 26.08" at bounding box center [740, 234] width 35 height 10
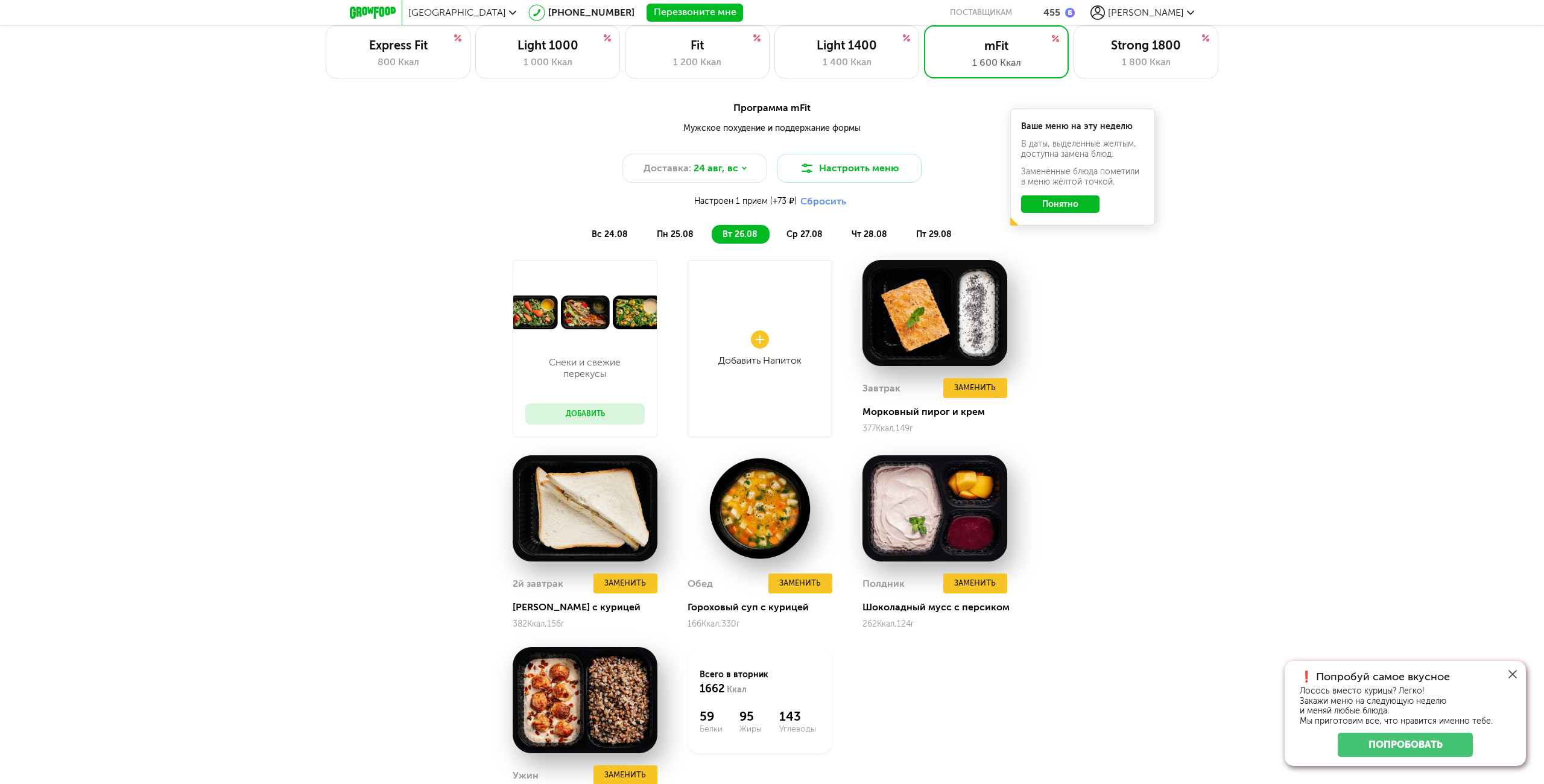
scroll to position [1206, 0]
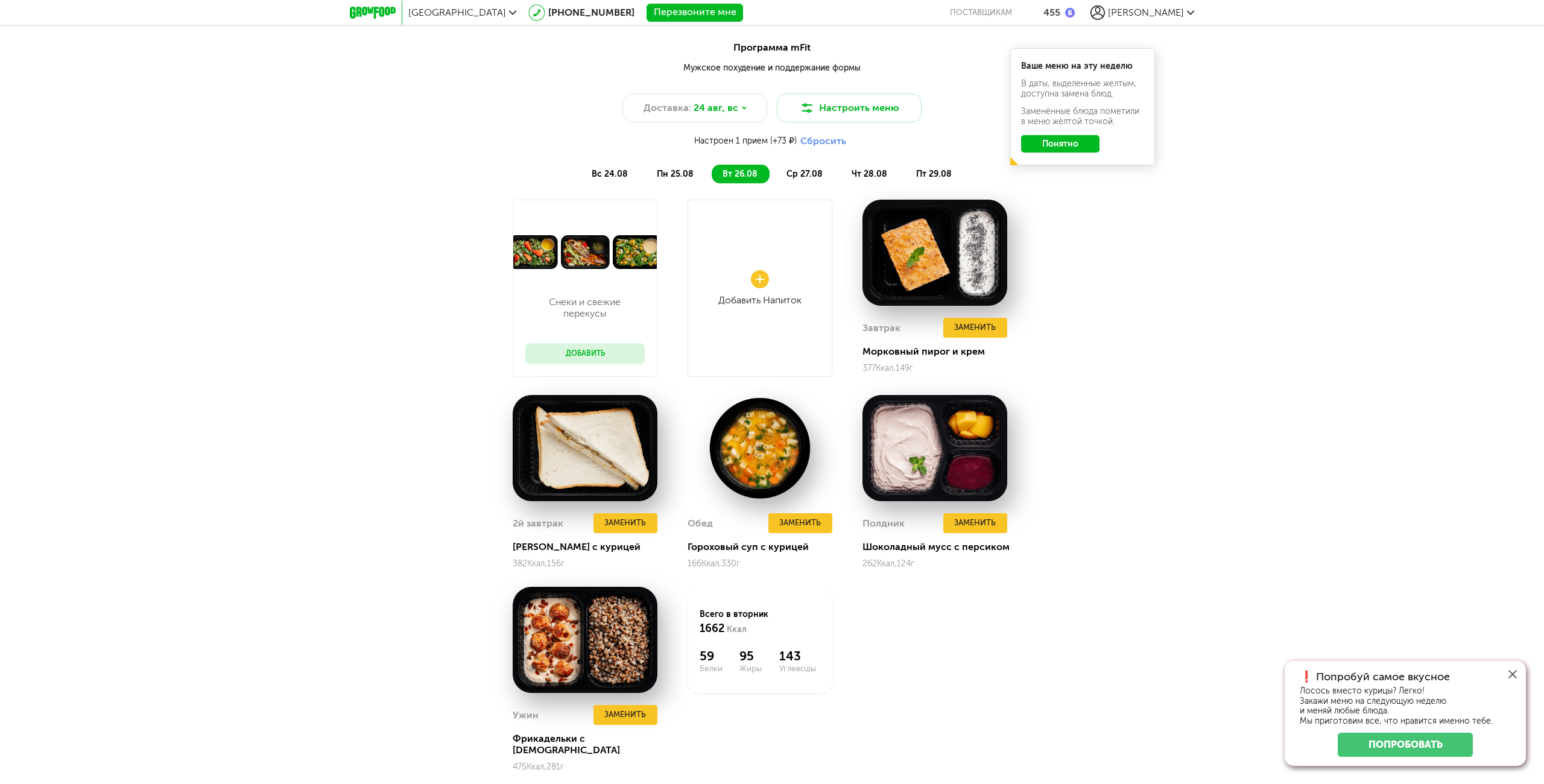
click at [795, 176] on span "ср 27.08" at bounding box center [804, 174] width 36 height 10
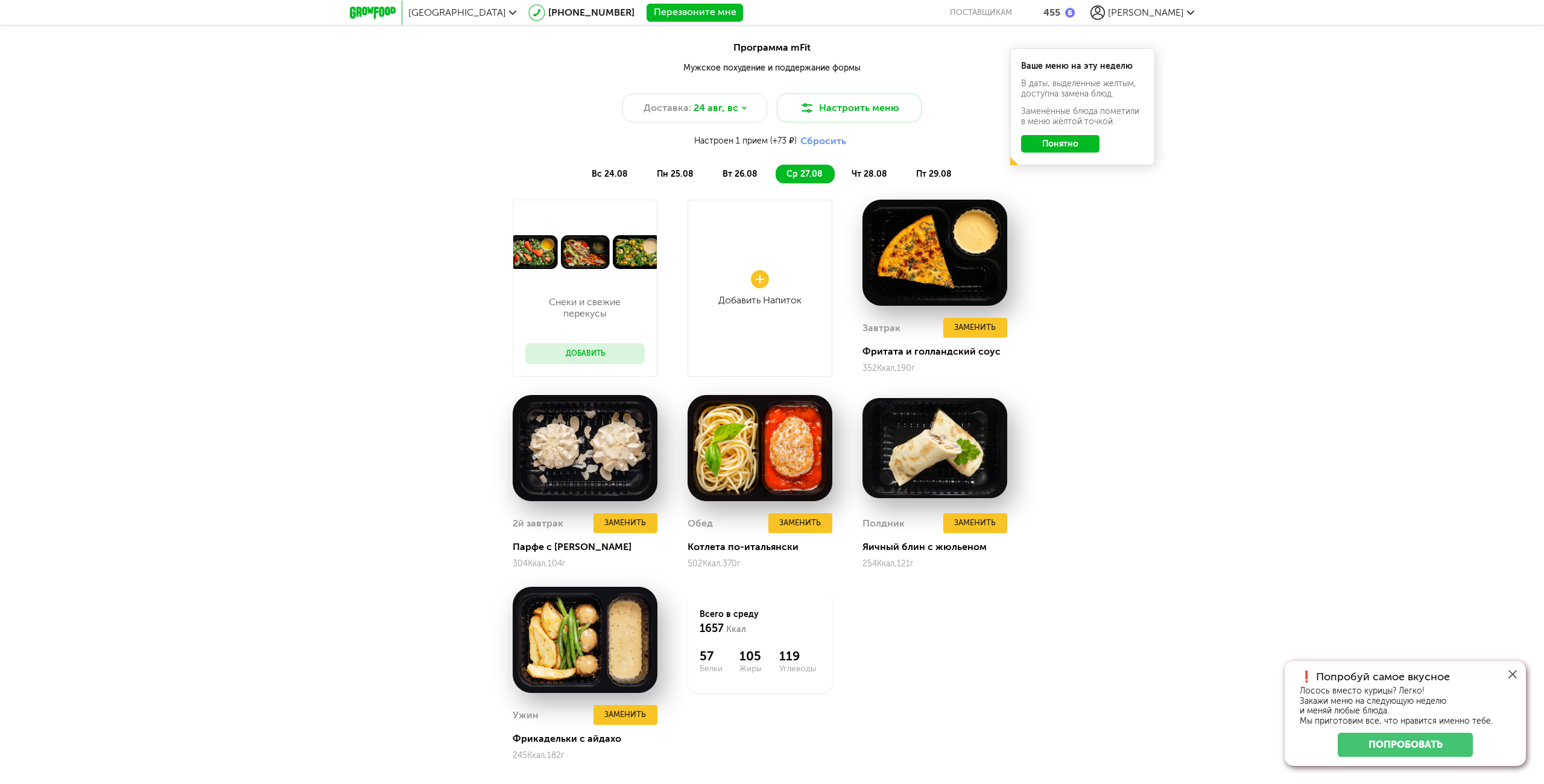
click at [861, 170] on span "чт 28.08" at bounding box center [869, 174] width 36 height 10
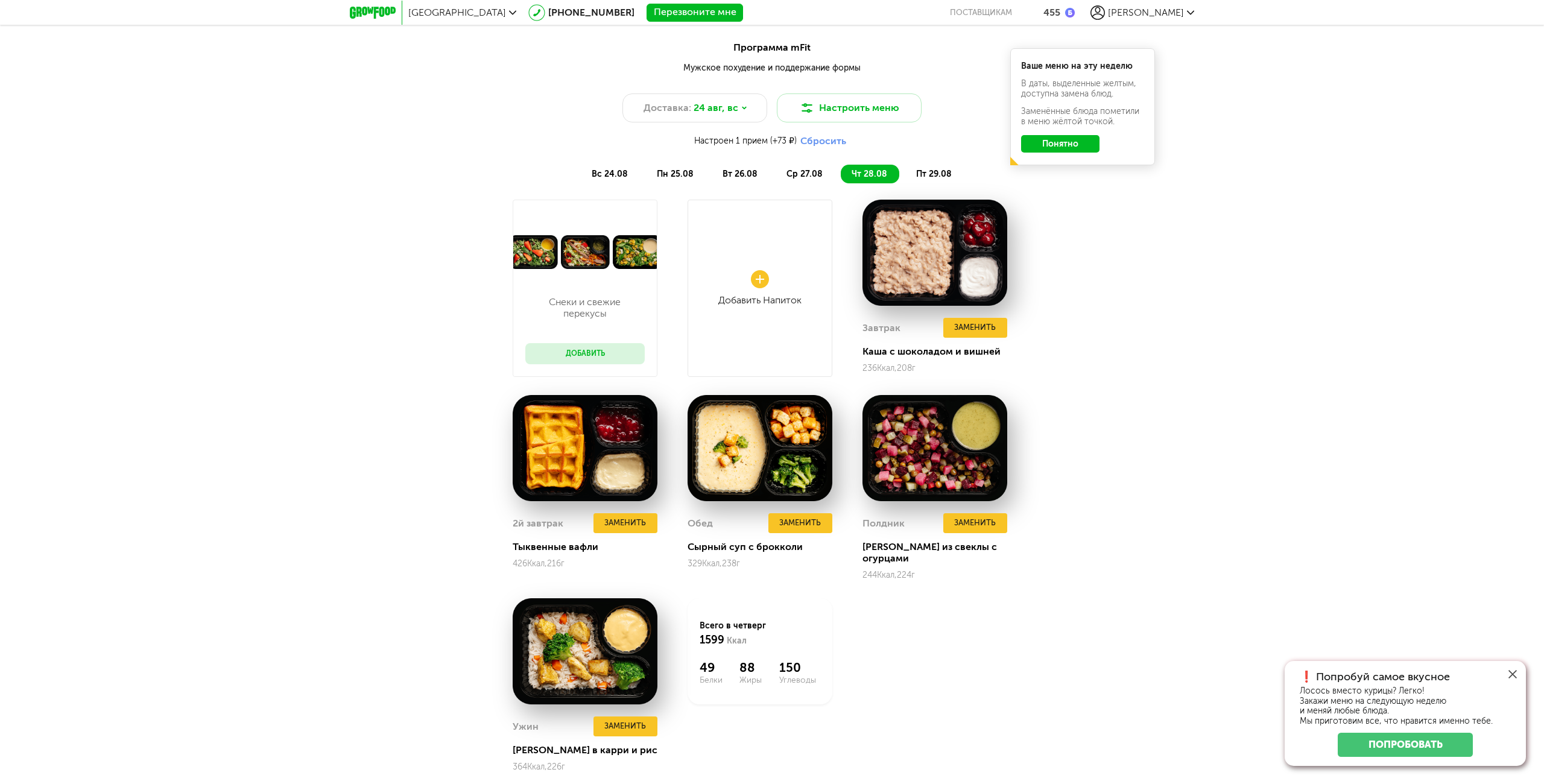
click at [934, 170] on span "пт 29.08" at bounding box center [934, 174] width 36 height 10
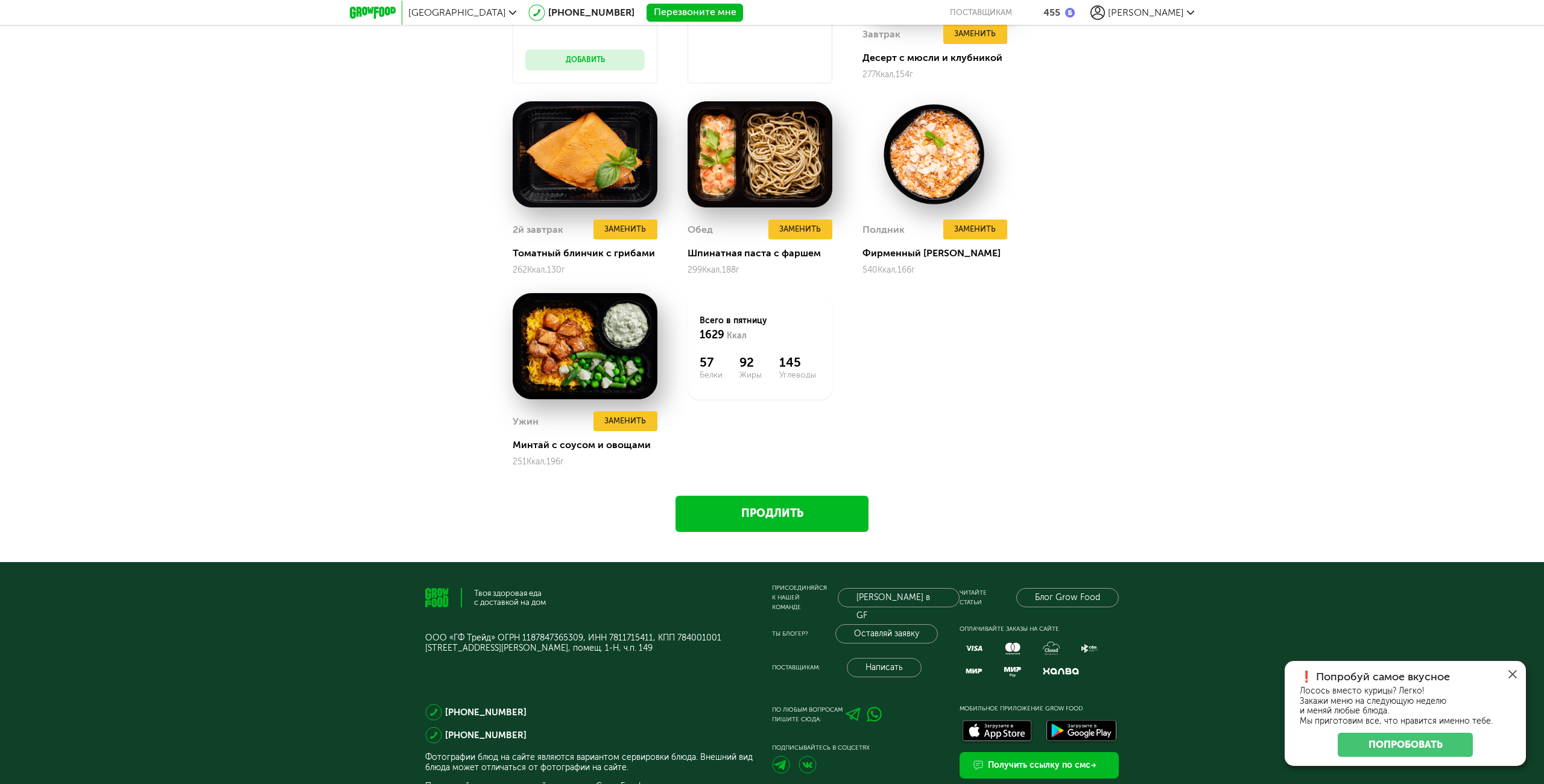
click at [809, 498] on link "Продлить" at bounding box center [772, 514] width 193 height 36
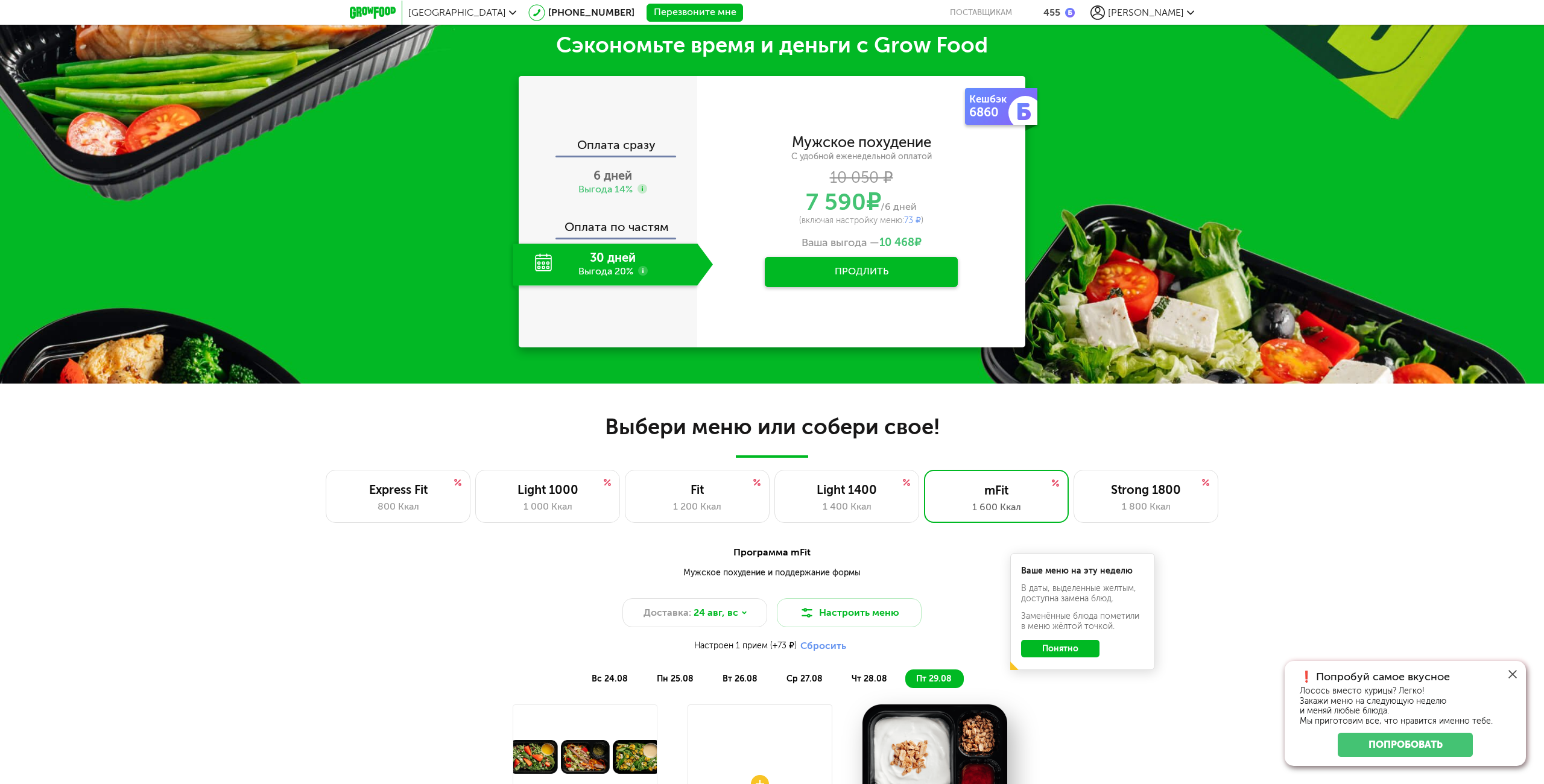
scroll to position [672, 0]
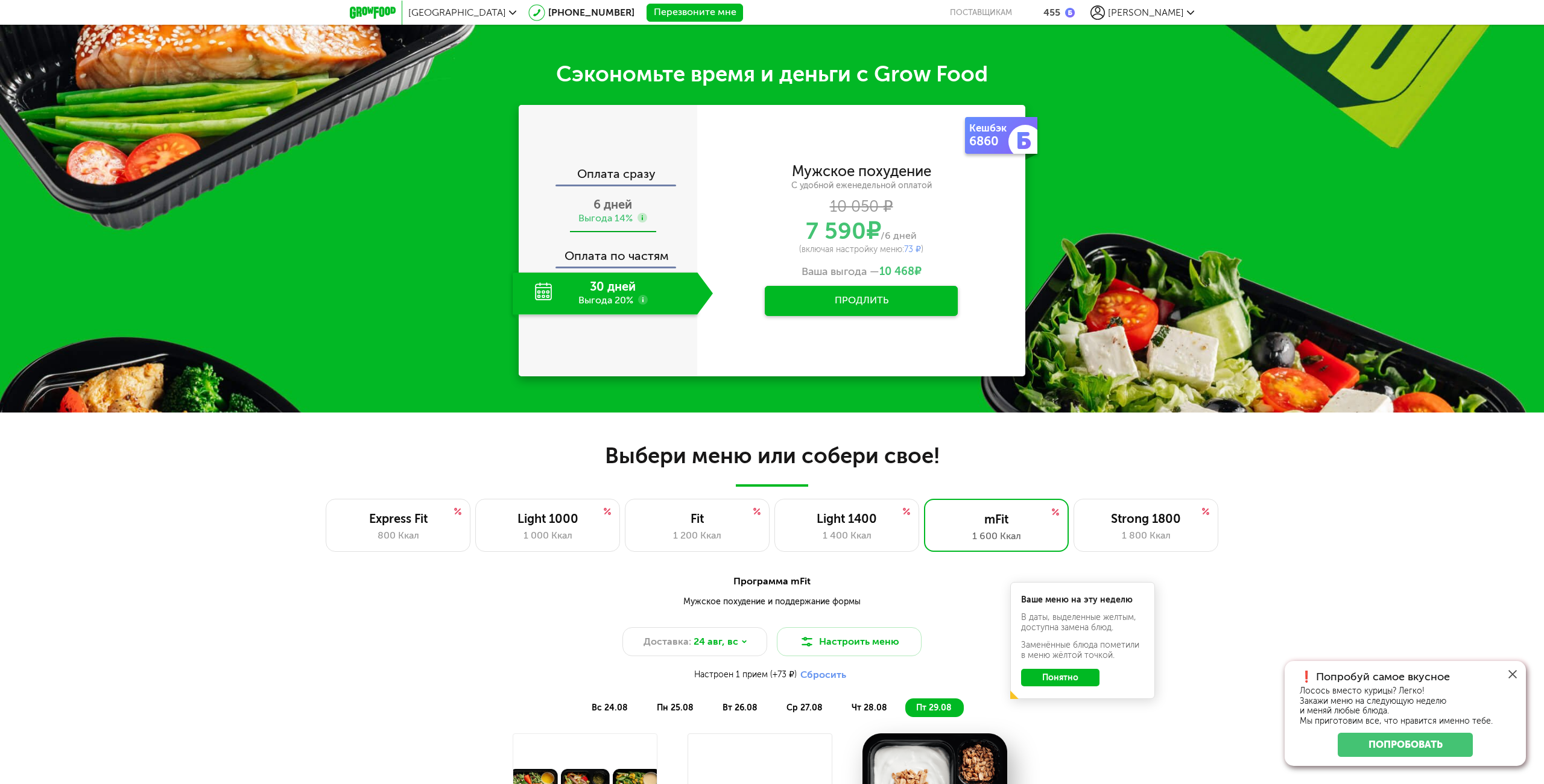
click at [617, 216] on div "Выгода 14%" at bounding box center [605, 218] width 54 height 13
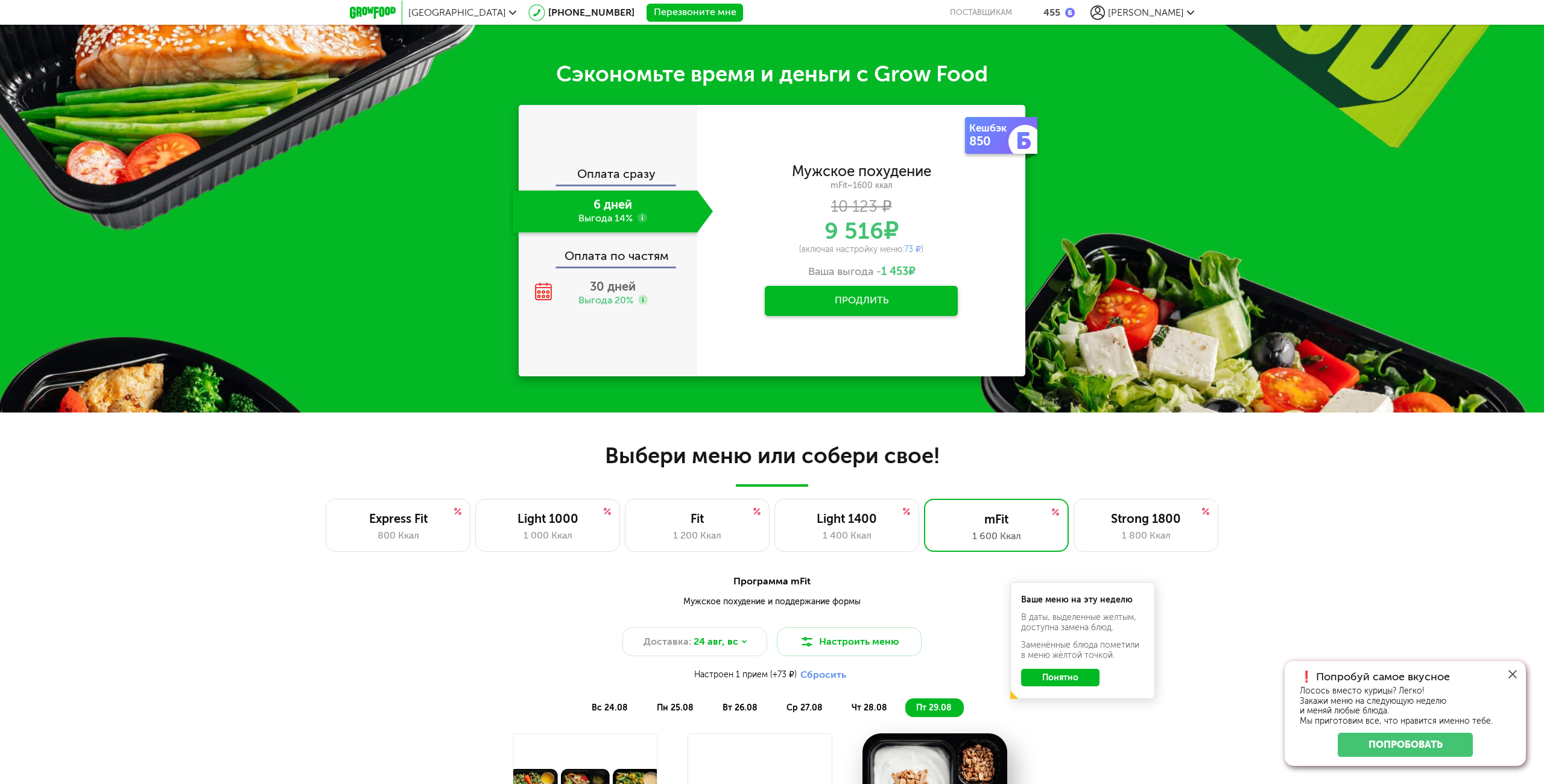
click at [835, 306] on button "Продлить" at bounding box center [861, 301] width 193 height 30
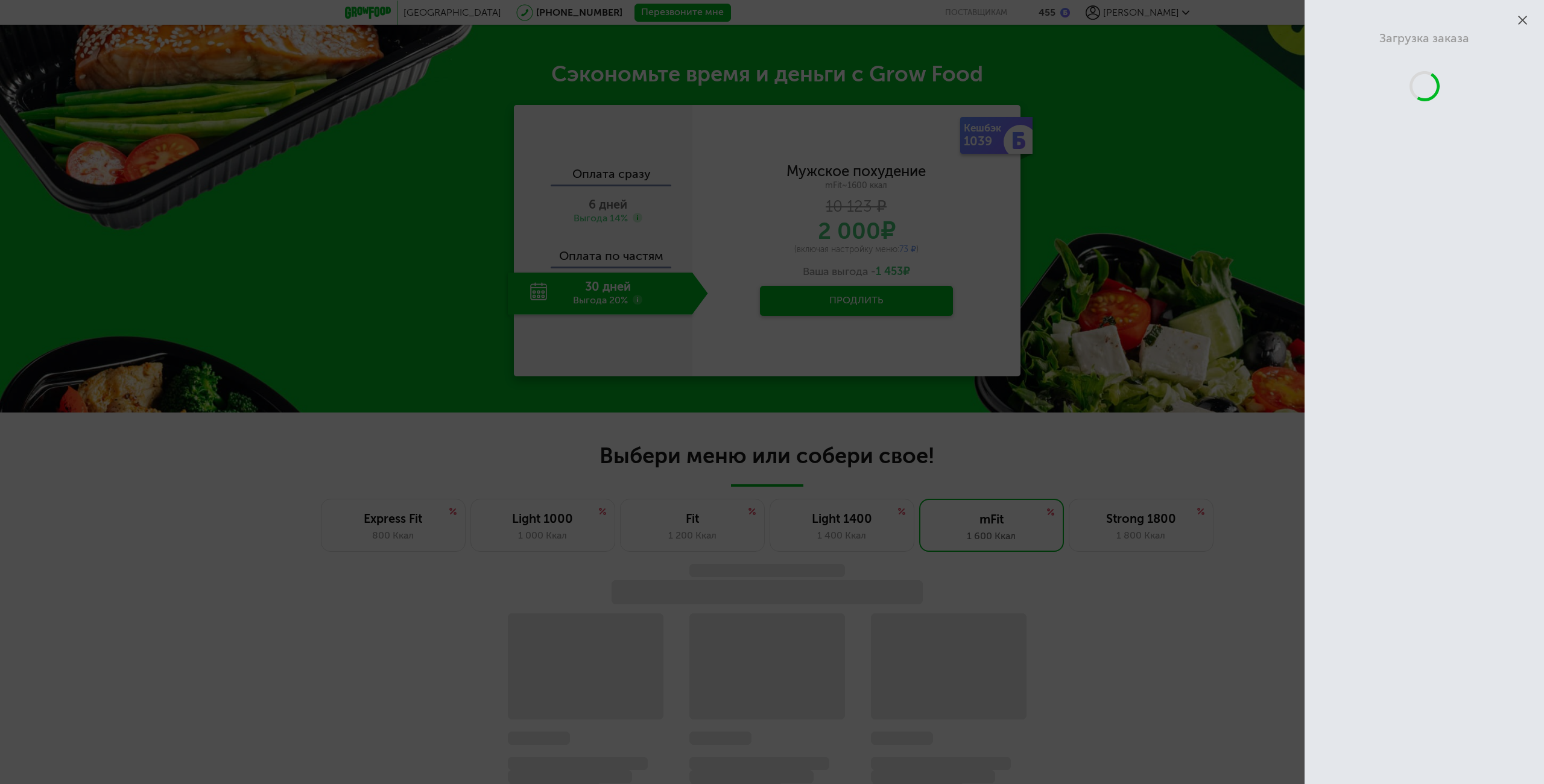
scroll to position [792, 0]
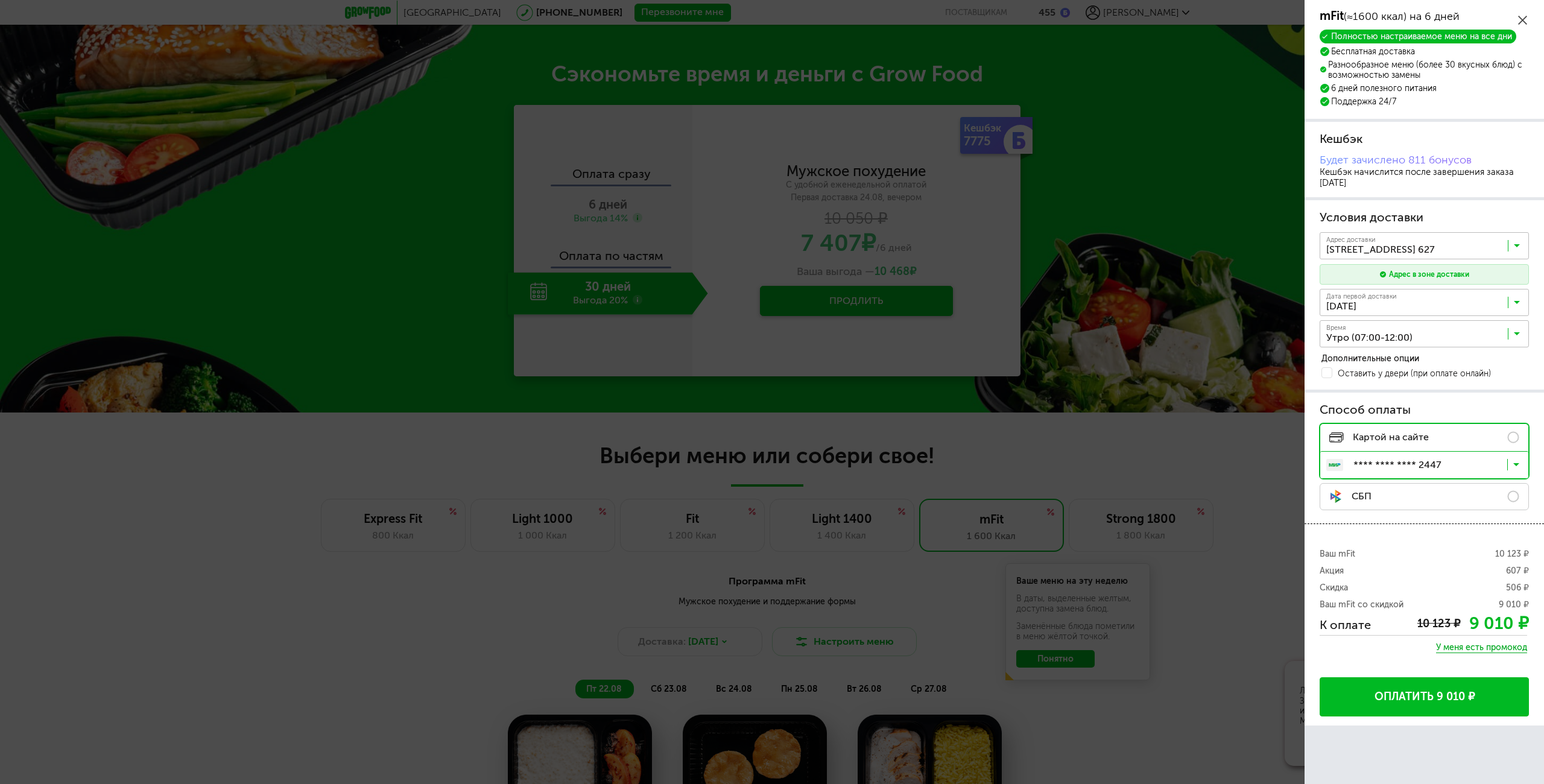
click at [1515, 246] on icon at bounding box center [1517, 249] width 6 height 12
click at [1510, 249] on input "Search for option" at bounding box center [1427, 248] width 209 height 21
click at [1514, 458] on input "Search for option" at bounding box center [1427, 467] width 208 height 21
click at [1476, 586] on span "**** **** **** 4331" at bounding box center [1437, 595] width 158 height 25
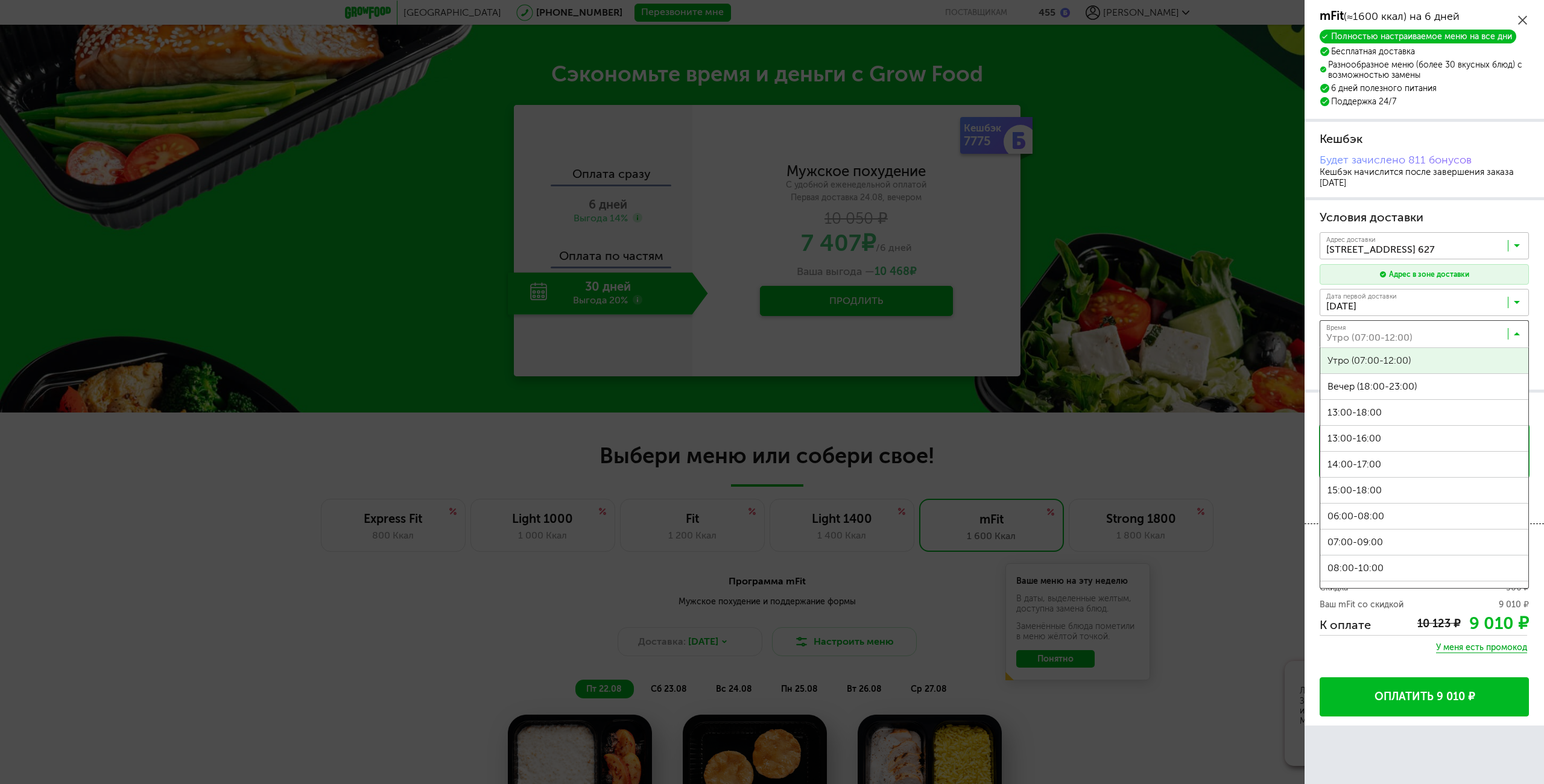
click at [1457, 337] on input "Search for option" at bounding box center [1427, 336] width 209 height 21
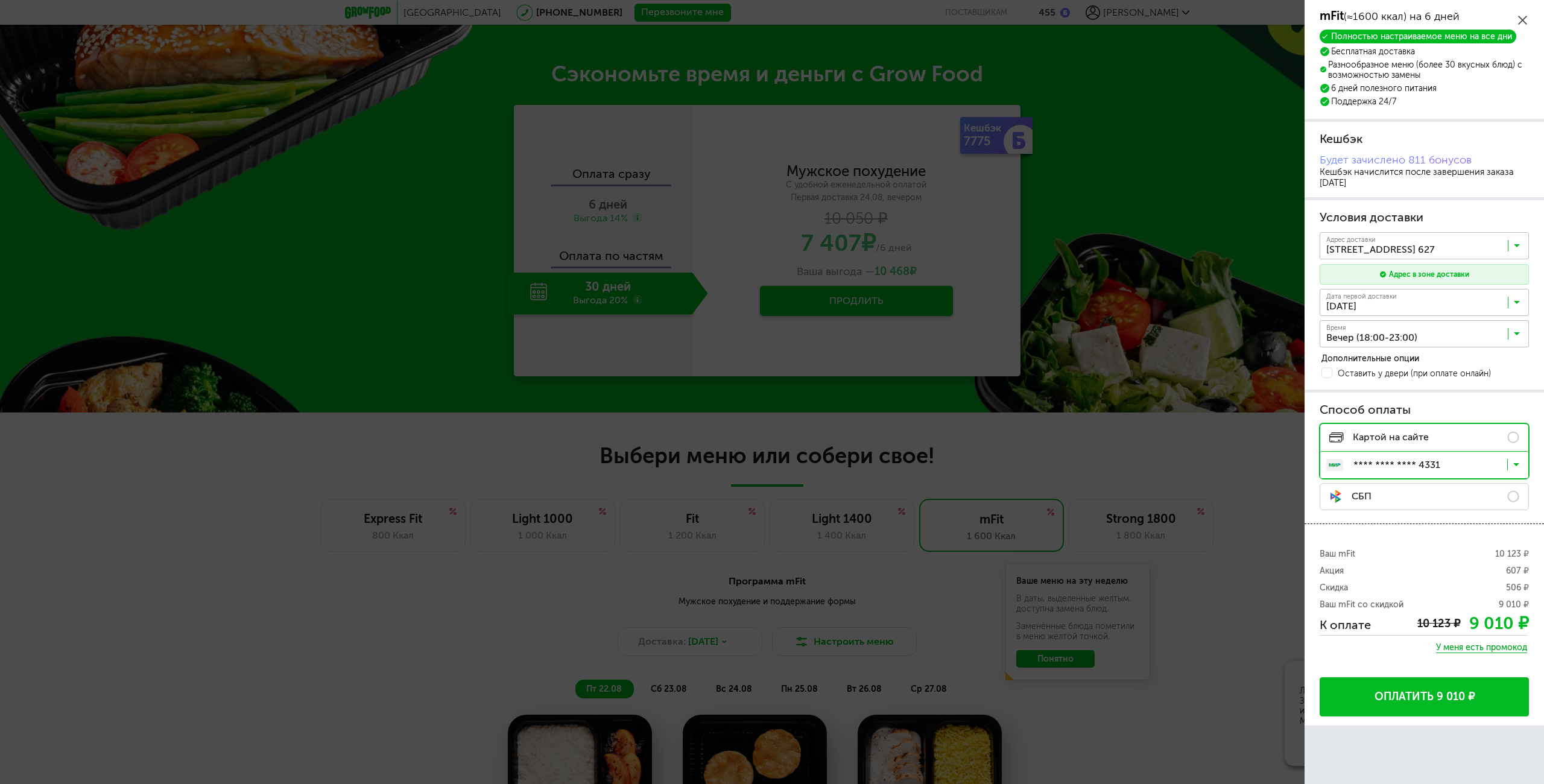
click at [1418, 386] on span "Вечер (18:00-23:00)" at bounding box center [1424, 387] width 208 height 25
click at [1460, 648] on span "У меня есть промокод" at bounding box center [1481, 647] width 91 height 11
click at [1401, 646] on input "text" at bounding box center [1424, 649] width 209 height 27
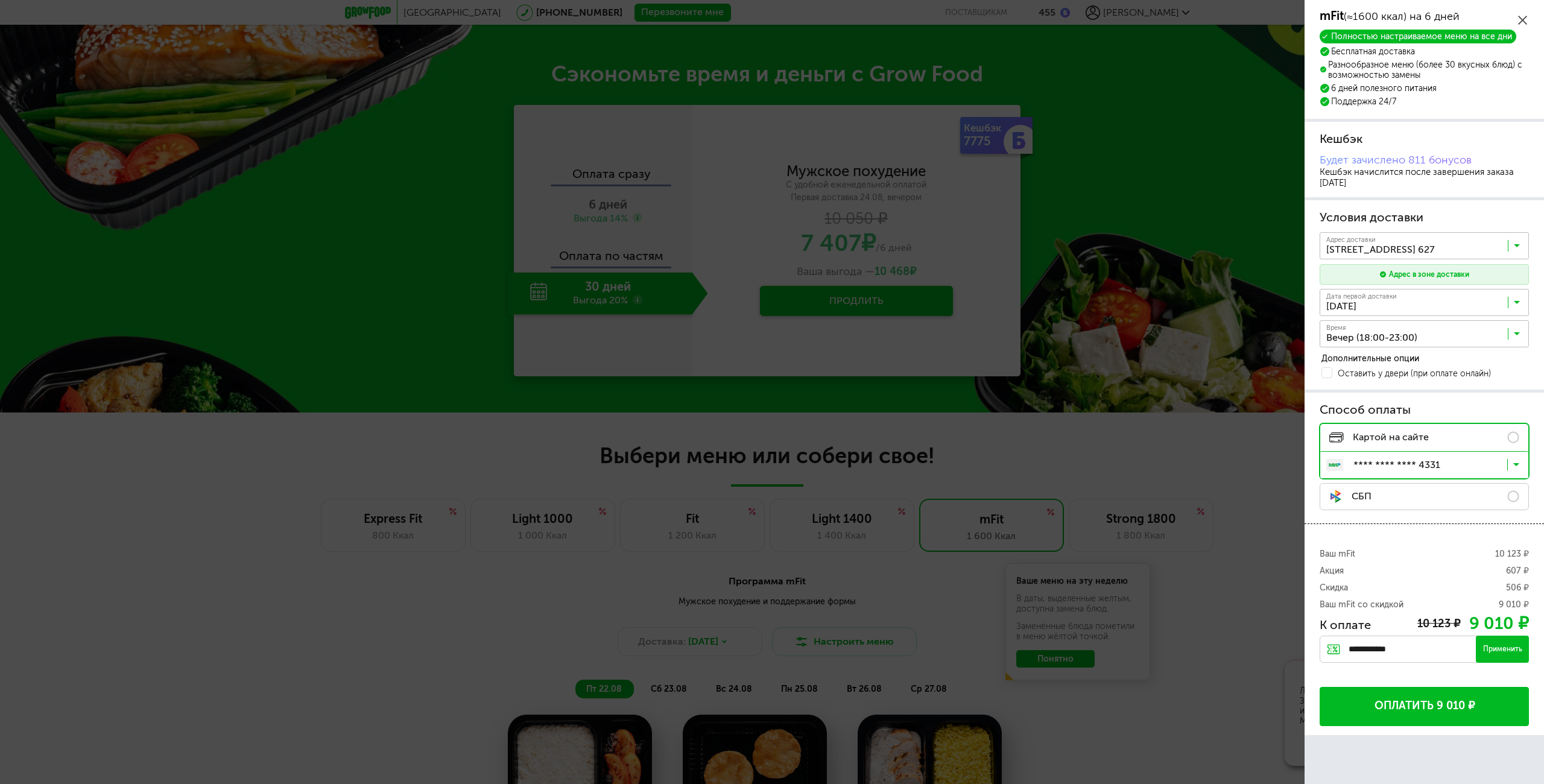
type input "**********"
click at [1502, 655] on div "Применить" at bounding box center [1502, 649] width 53 height 27
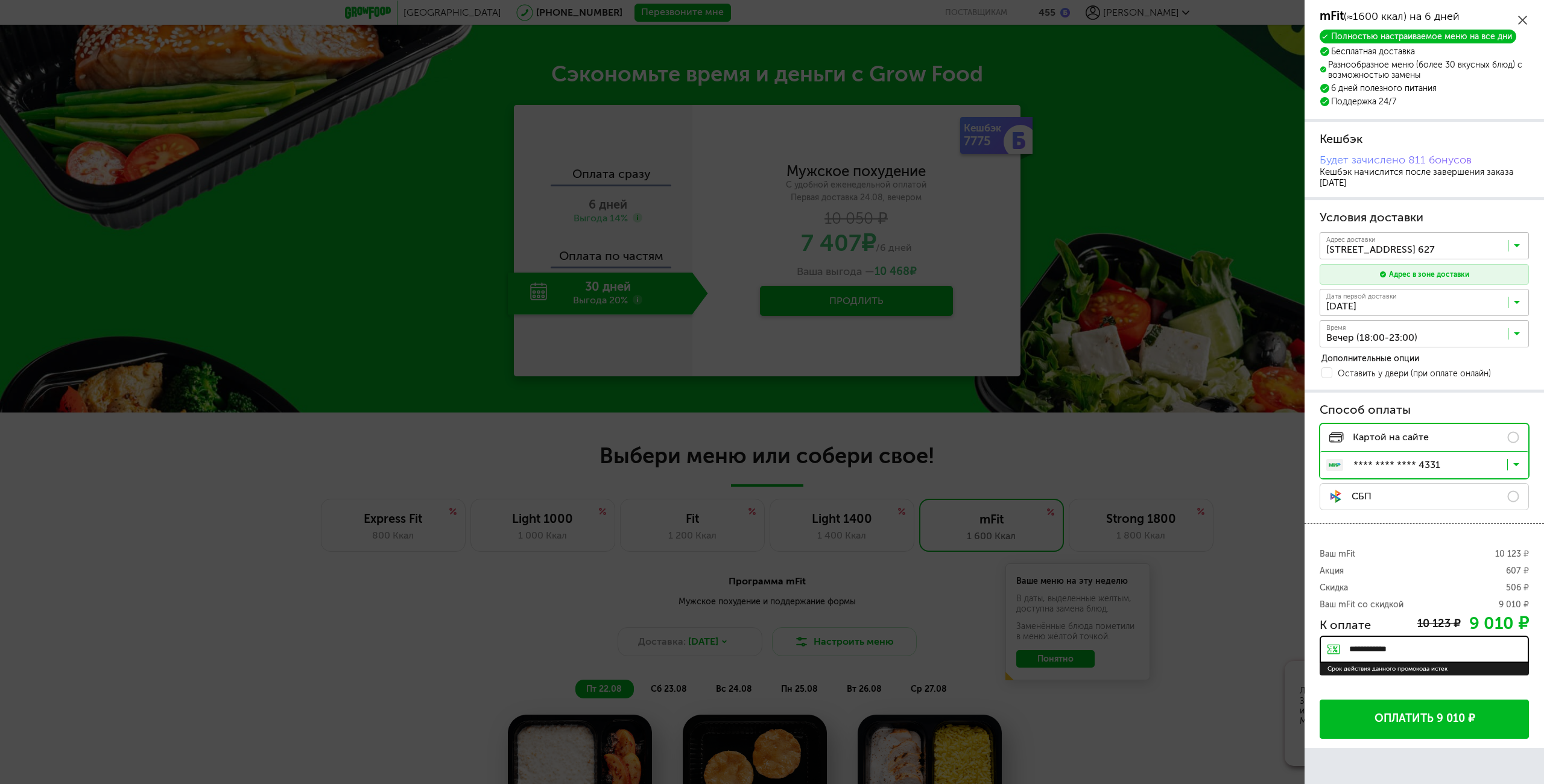
drag, startPoint x: 1444, startPoint y: 648, endPoint x: 1318, endPoint y: 653, distance: 126.1
click at [1322, 653] on input "**********" at bounding box center [1424, 649] width 209 height 27
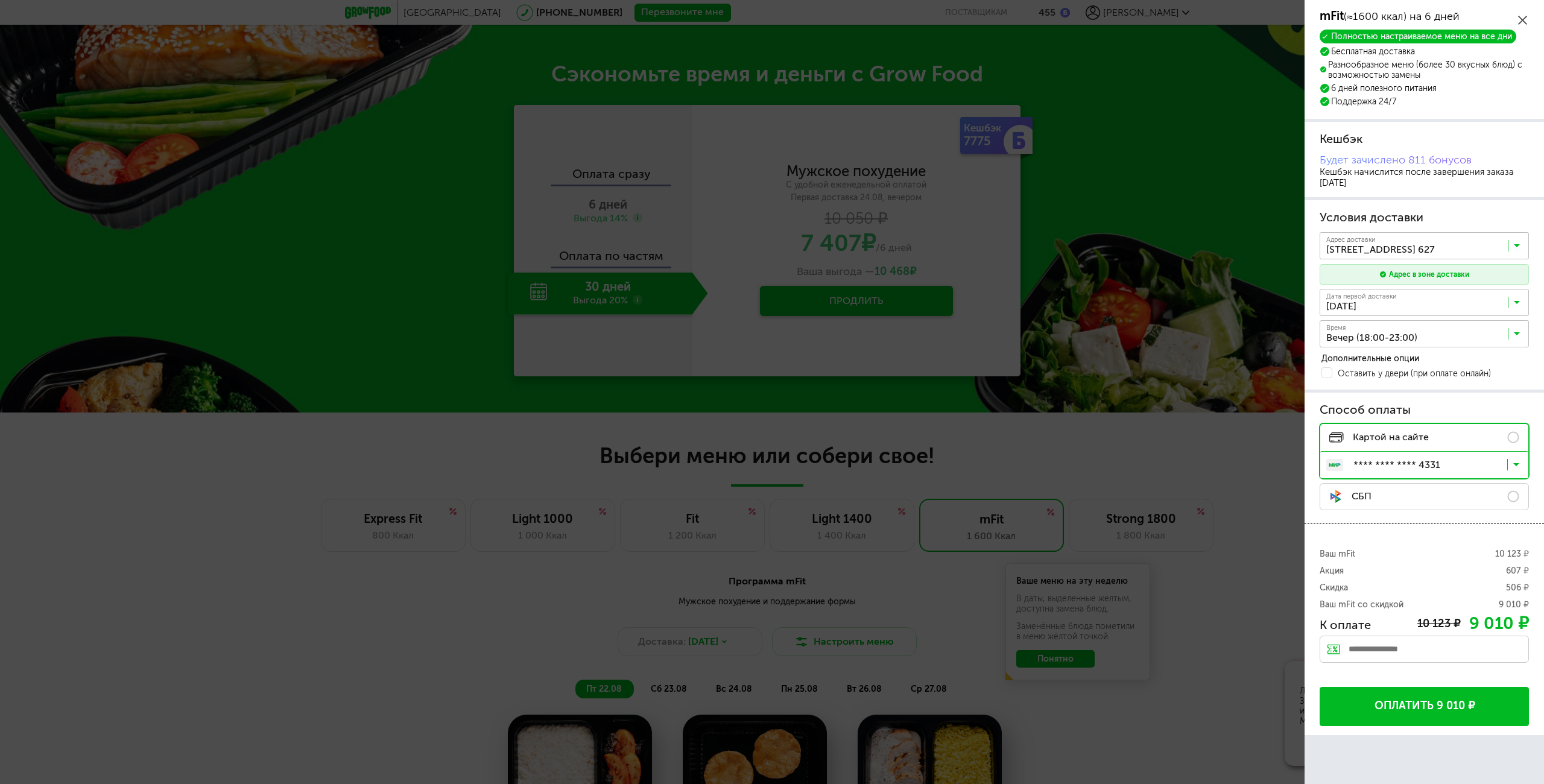
click at [1448, 711] on button "Оплатить 9 010 ₽" at bounding box center [1424, 706] width 209 height 39
